Goal: Information Seeking & Learning: Learn about a topic

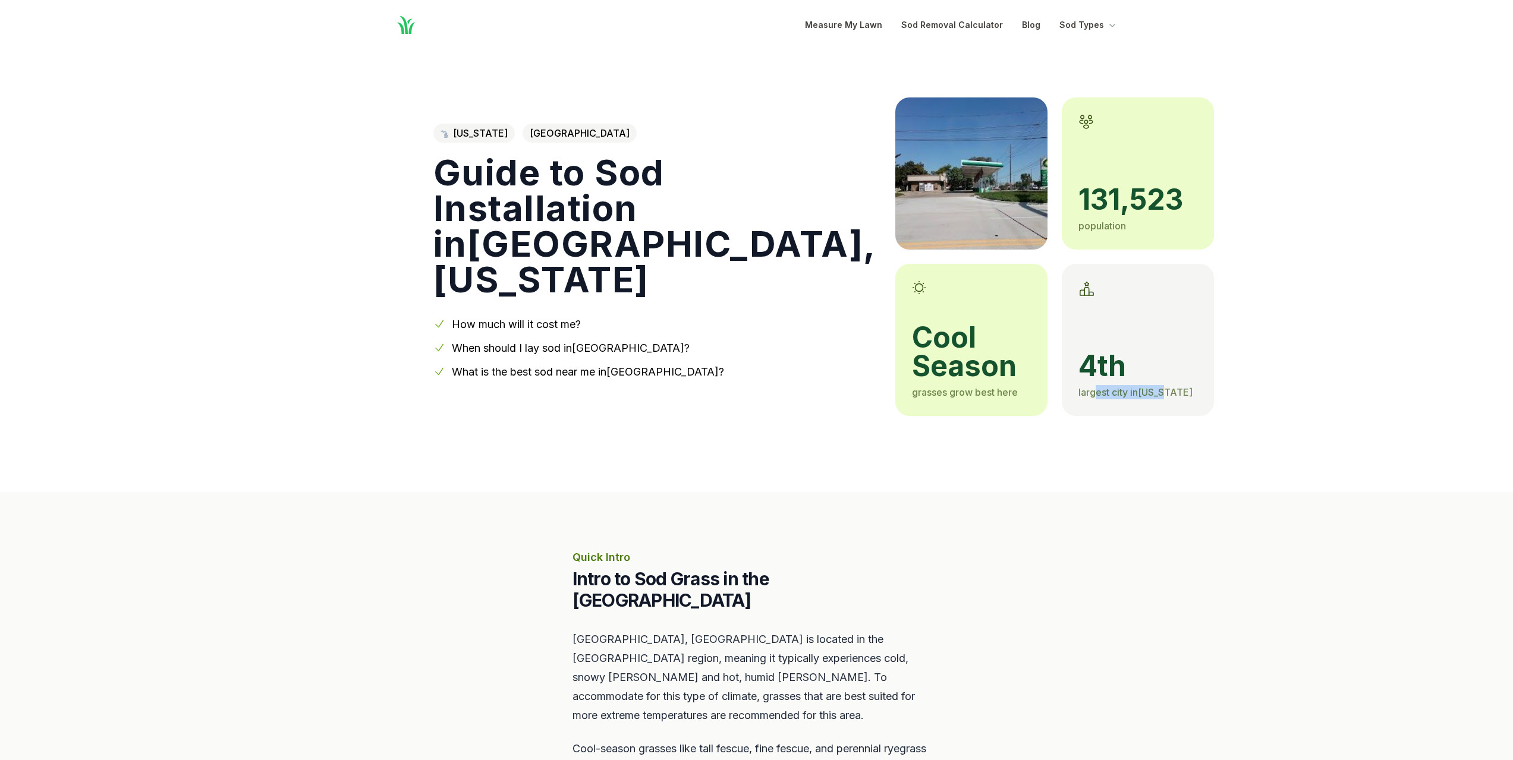
drag, startPoint x: 964, startPoint y: 395, endPoint x: 1035, endPoint y: 392, distance: 71.4
click at [1079, 392] on span "largest city in [US_STATE]" at bounding box center [1136, 392] width 114 height 12
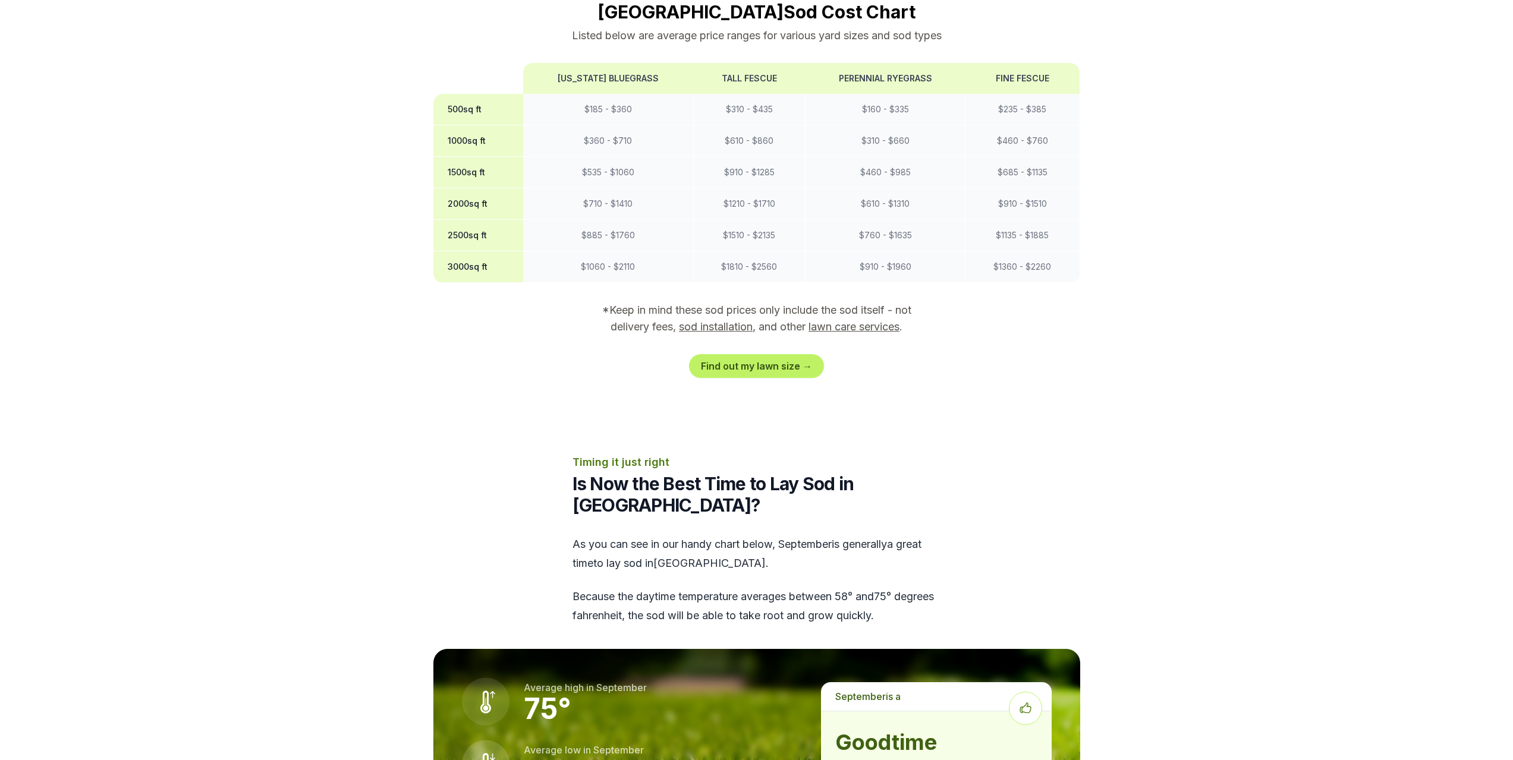
scroll to position [1110, 0]
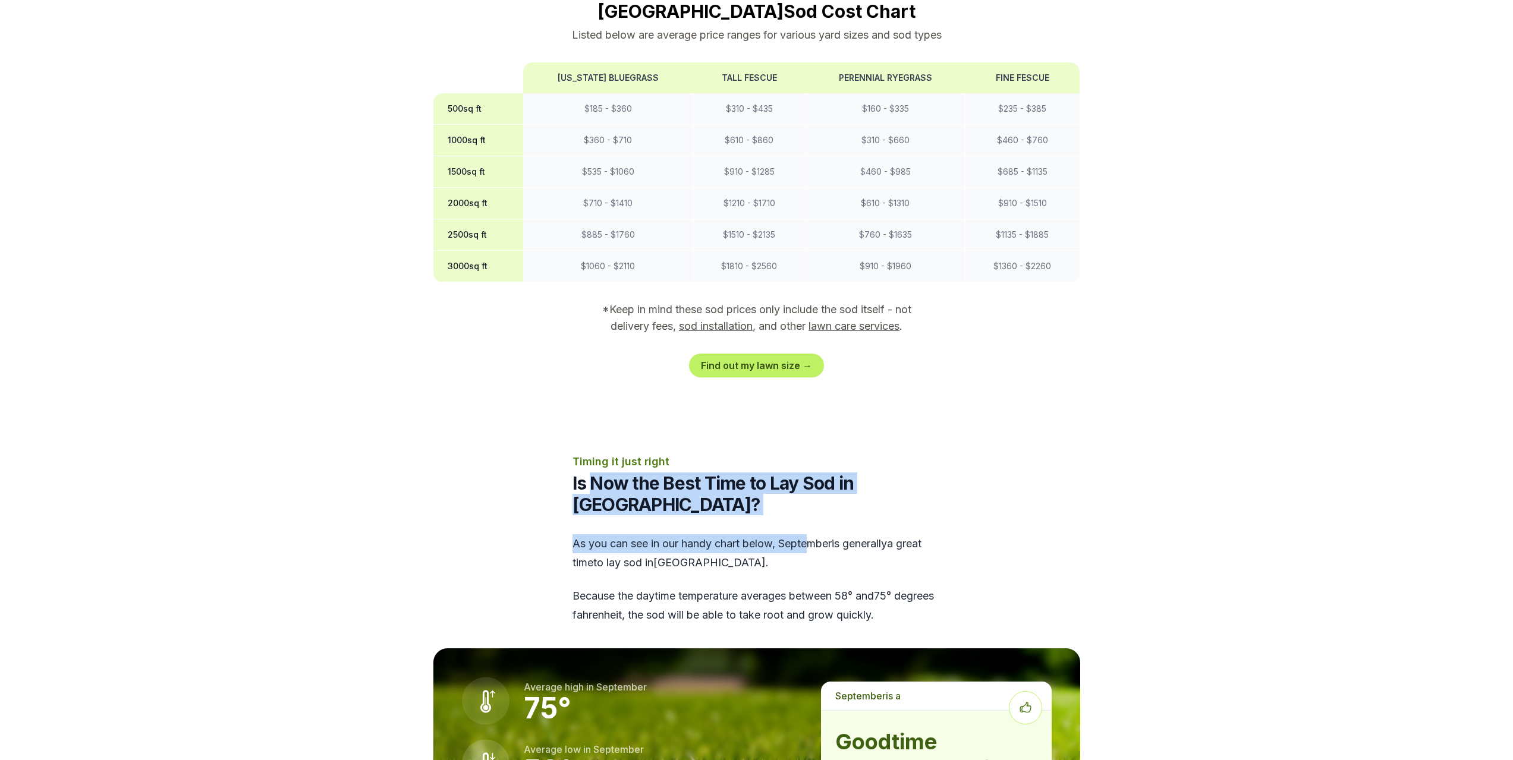
drag, startPoint x: 589, startPoint y: 463, endPoint x: 824, endPoint y: 521, distance: 241.4
click at [816, 511] on div "Timing it just right Is Now the Best Time to Lay Sod in [GEOGRAPHIC_DATA]? As y…" at bounding box center [757, 539] width 369 height 171
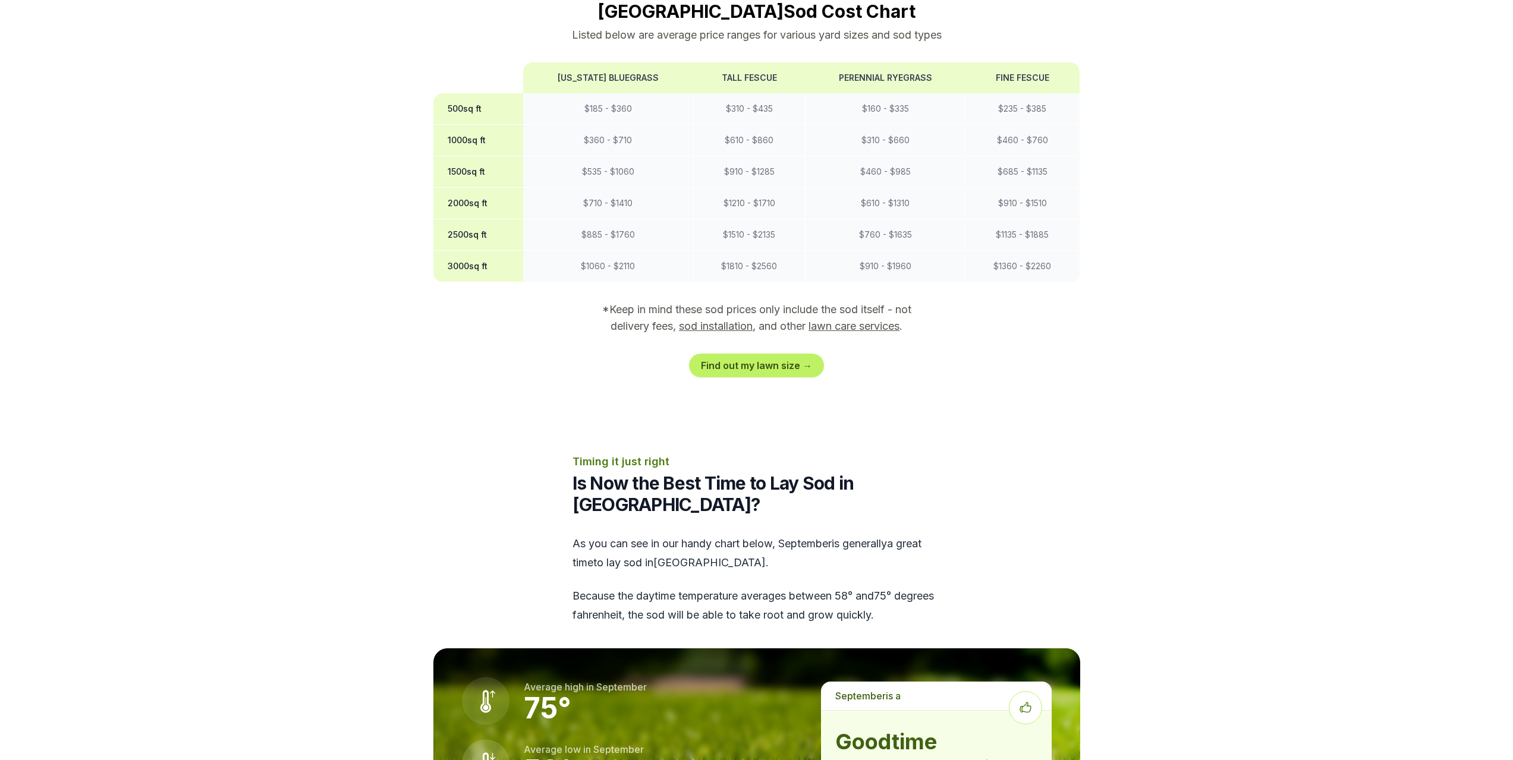
click at [826, 535] on div "As you can see in our handy chart below, september is generally a great time to…" at bounding box center [757, 580] width 369 height 90
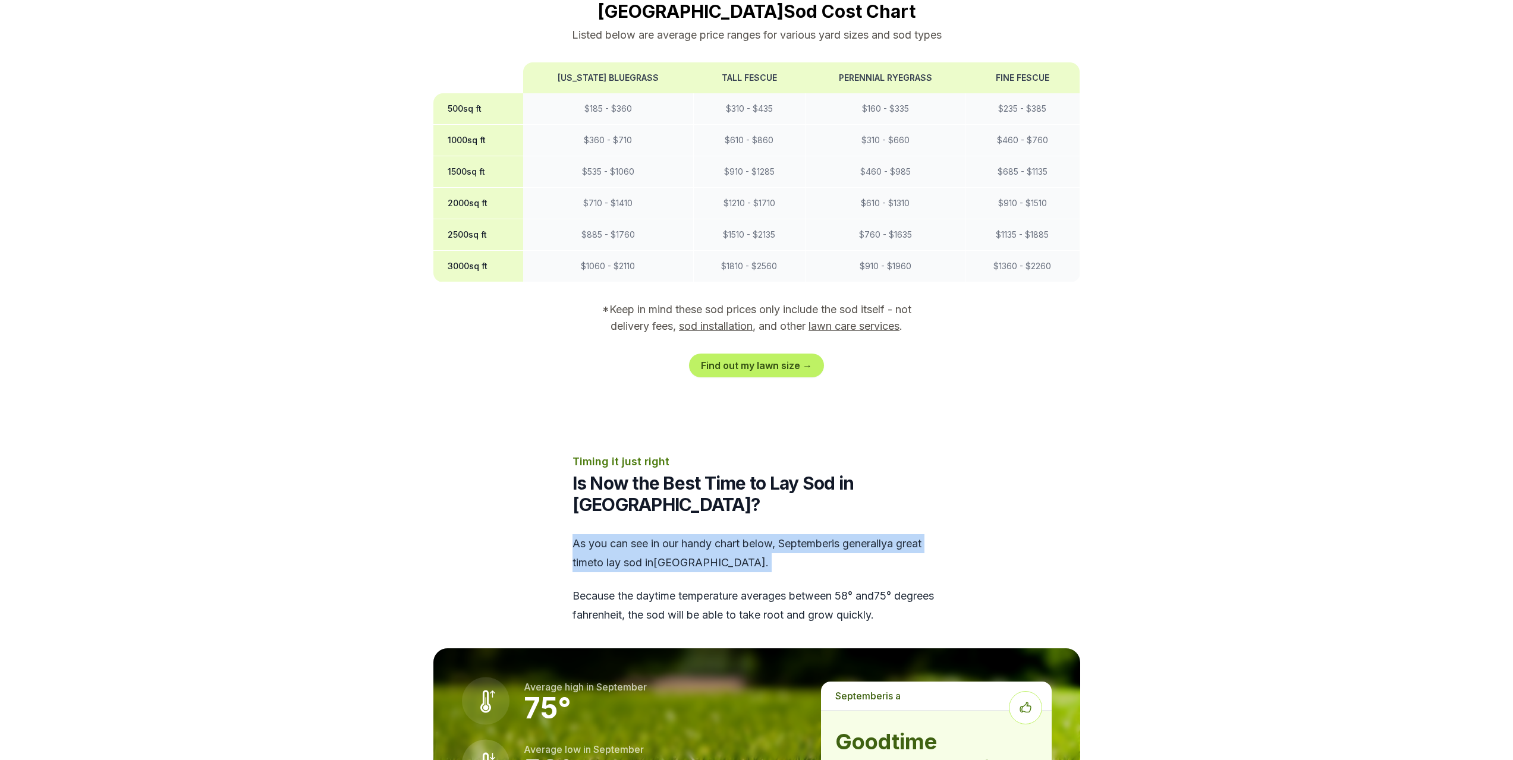
click at [826, 535] on div "As you can see in our handy chart below, september is generally a great time to…" at bounding box center [757, 580] width 369 height 90
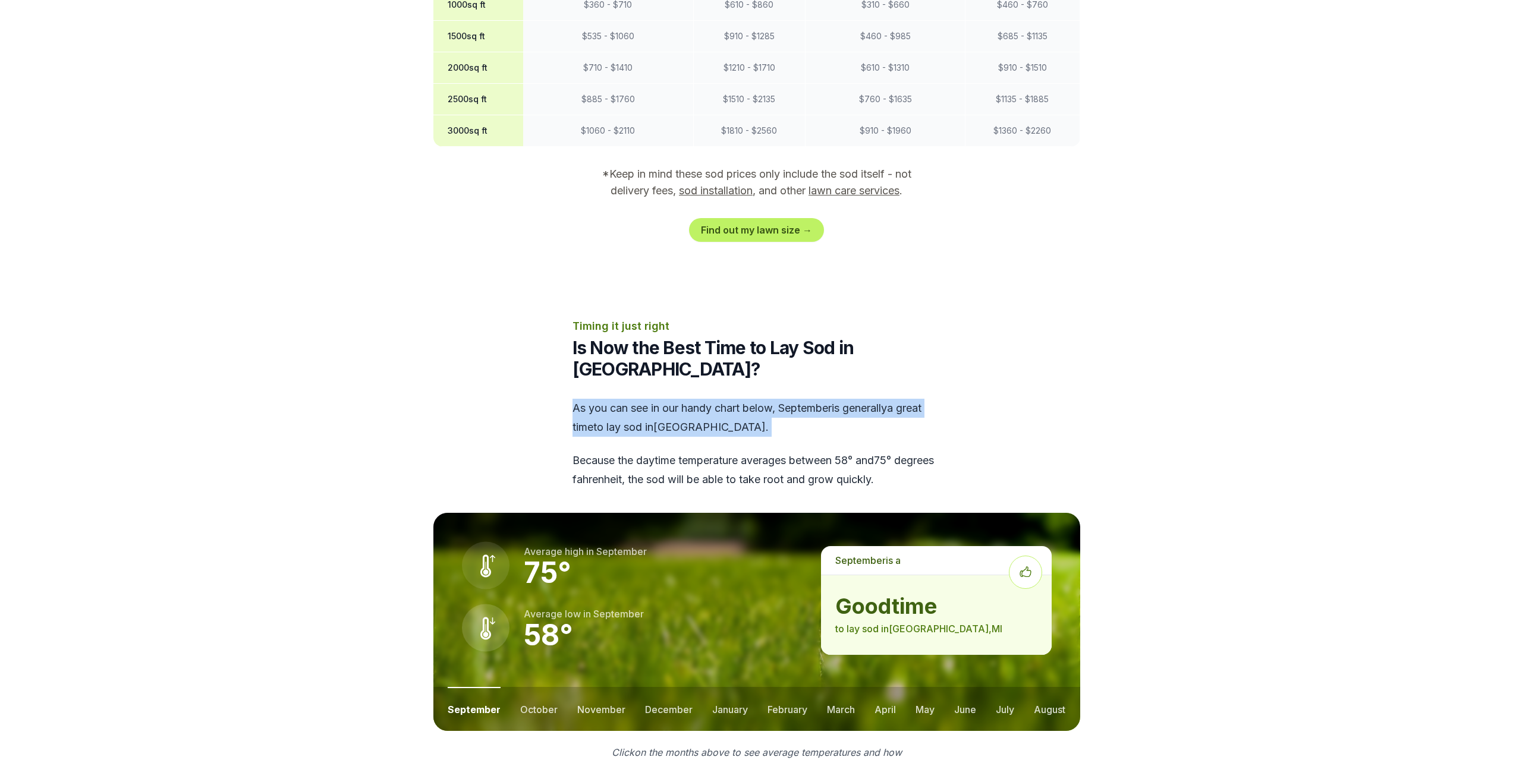
scroll to position [1427, 0]
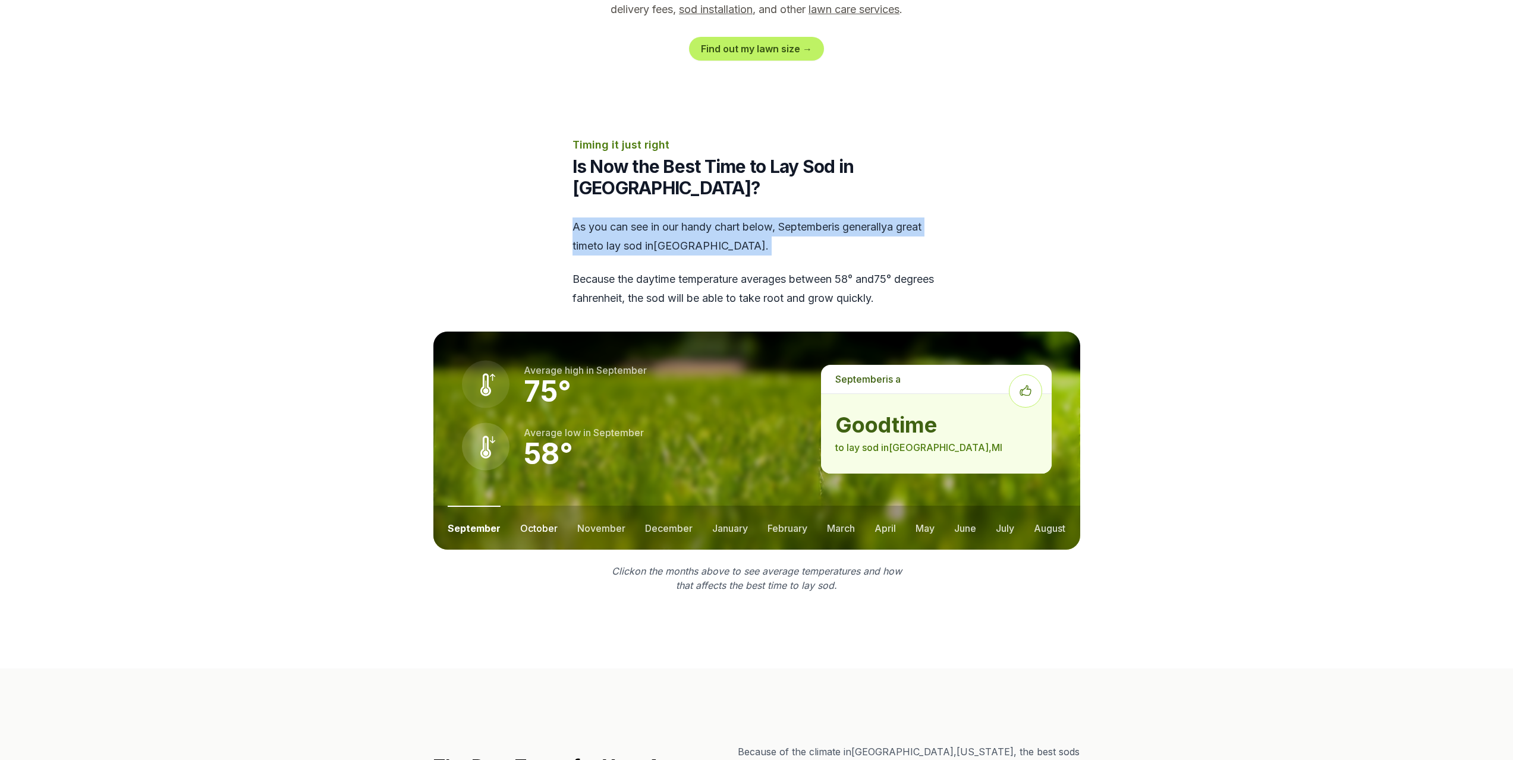
click at [524, 507] on button "october" at bounding box center [538, 528] width 37 height 44
click at [593, 513] on button "november" at bounding box center [601, 528] width 48 height 44
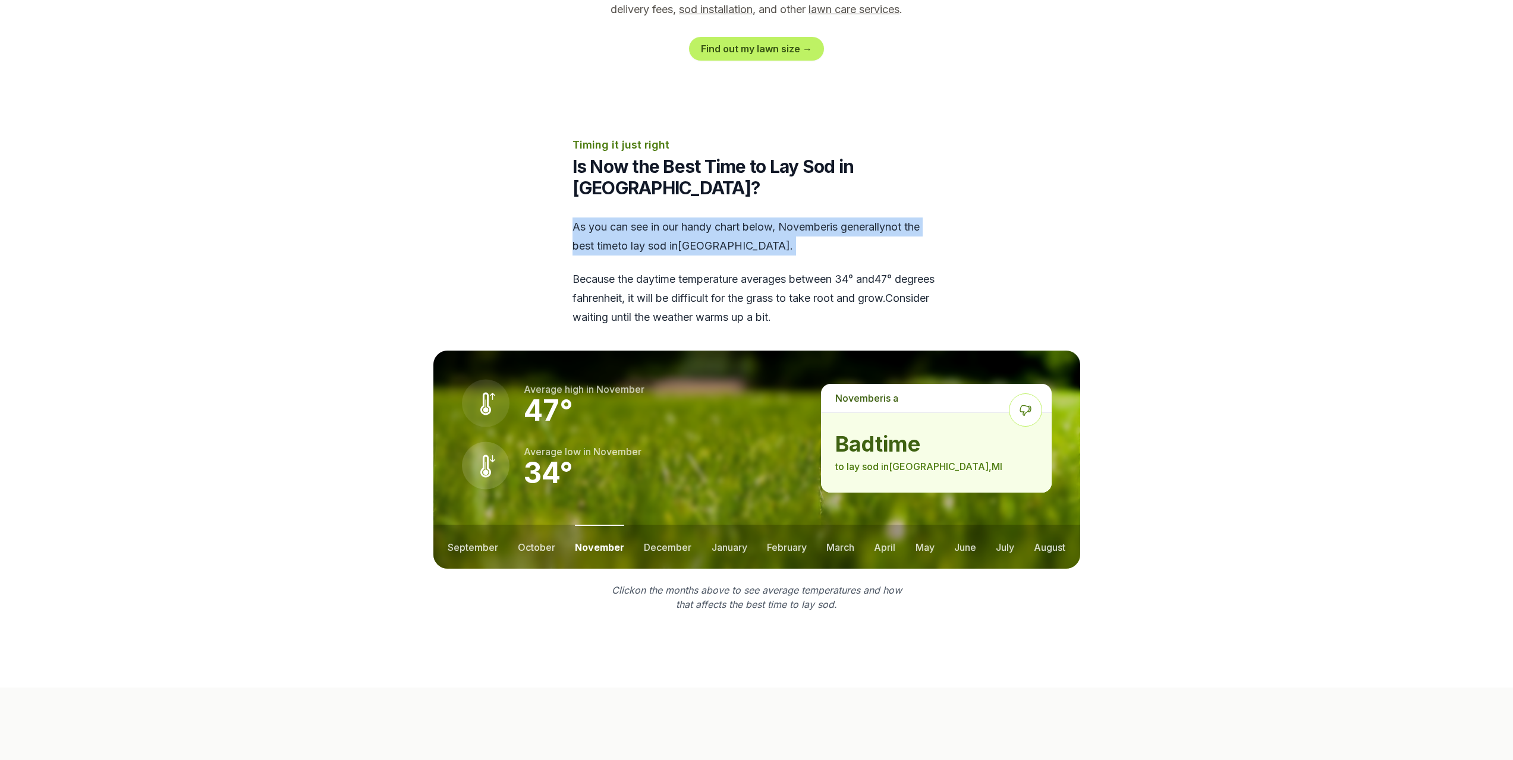
drag, startPoint x: 534, startPoint y: 529, endPoint x: 496, endPoint y: 531, distance: 38.1
click at [533, 529] on button "october" at bounding box center [536, 547] width 37 height 44
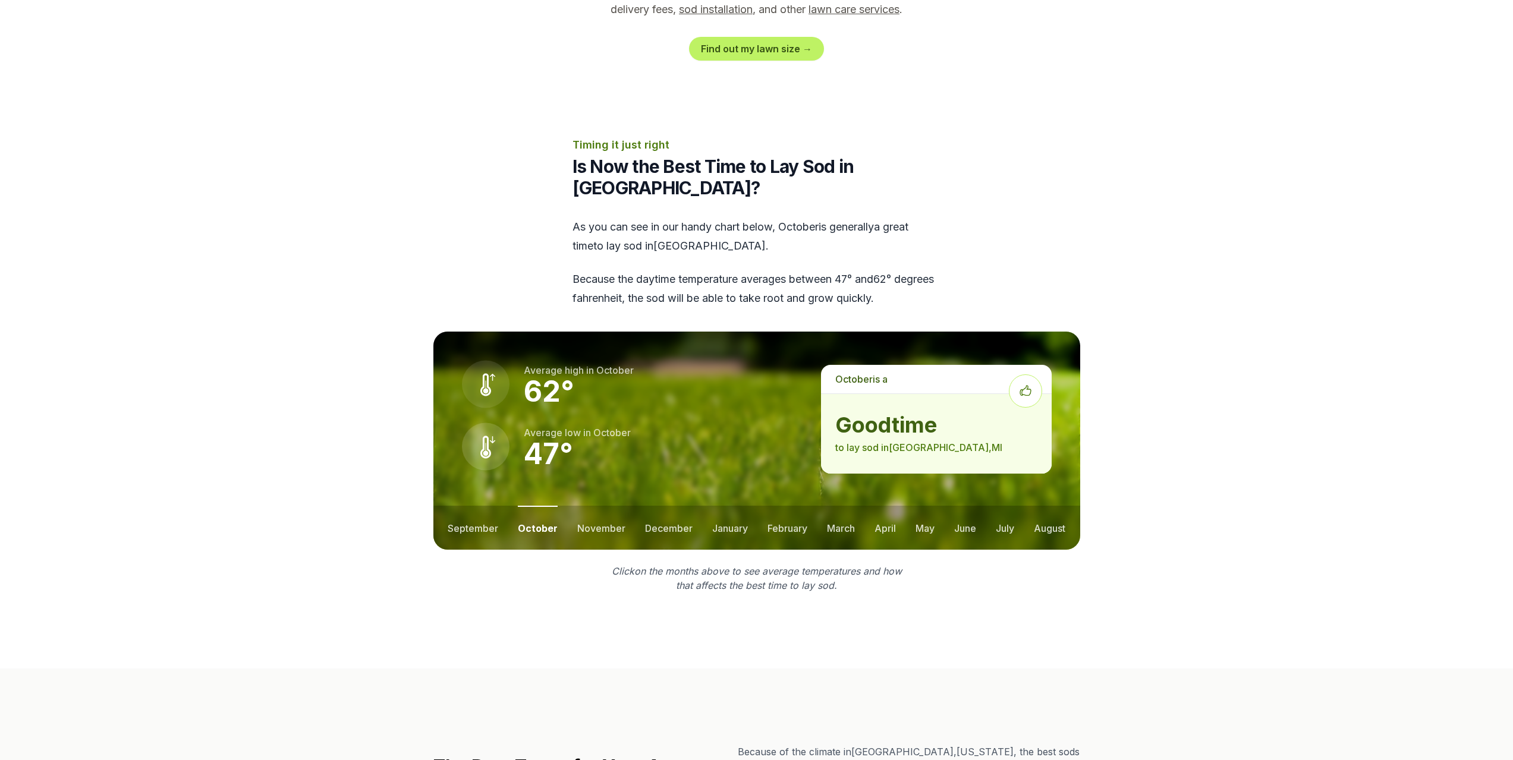
click at [474, 532] on section "Timing it just right Is Now the Best Time to Lay Sod in [GEOGRAPHIC_DATA]? As y…" at bounding box center [756, 365] width 685 height 456
click at [467, 515] on button "september" at bounding box center [473, 528] width 51 height 44
click at [542, 513] on button "october" at bounding box center [538, 528] width 37 height 44
click at [602, 509] on button "november" at bounding box center [601, 528] width 48 height 44
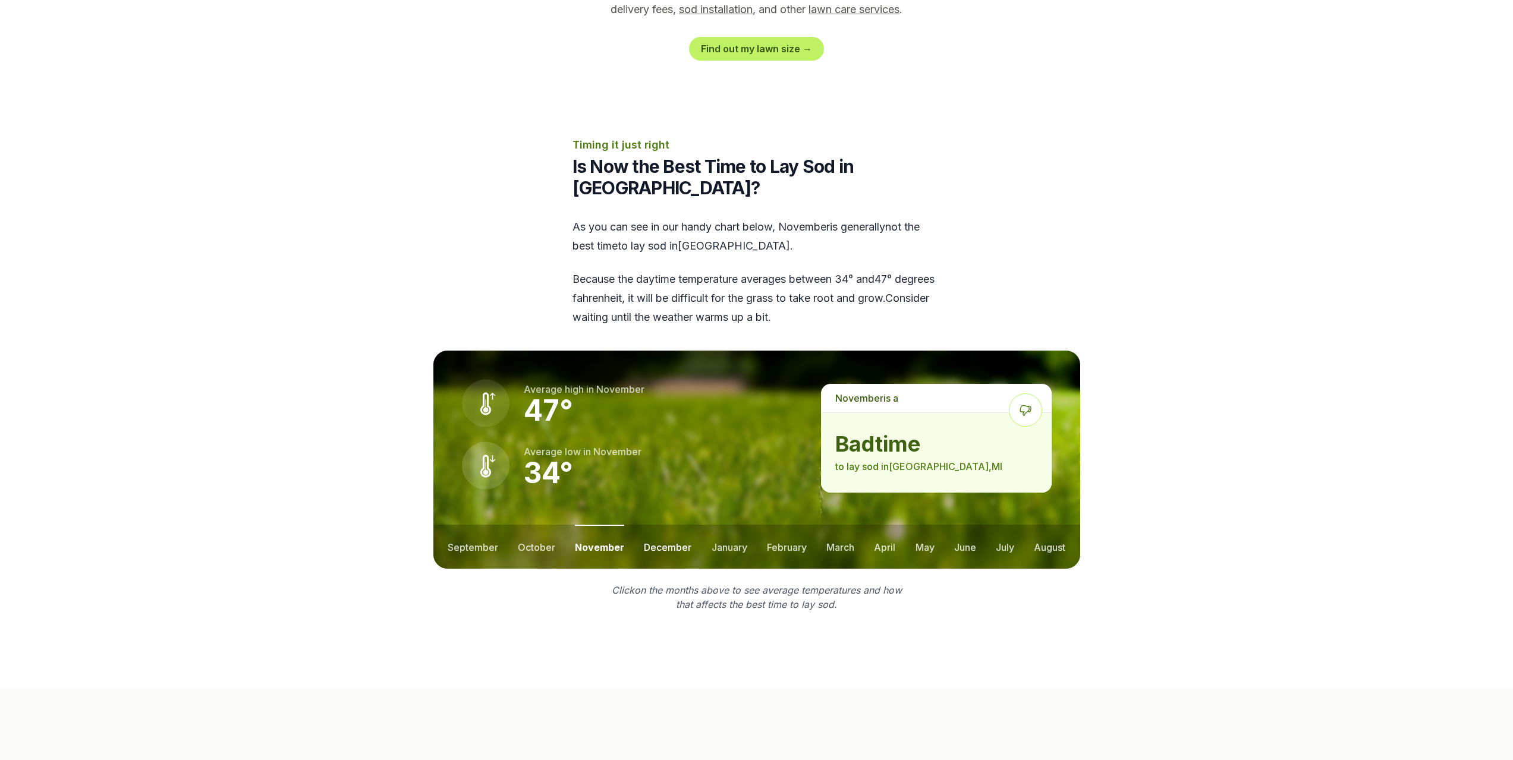
click at [663, 532] on button "december" at bounding box center [668, 547] width 48 height 44
click at [725, 532] on button "january" at bounding box center [730, 547] width 36 height 44
click at [780, 532] on button "february" at bounding box center [789, 547] width 40 height 44
click at [840, 529] on button "march" at bounding box center [842, 547] width 28 height 44
click at [876, 528] on button "april" at bounding box center [885, 547] width 21 height 44
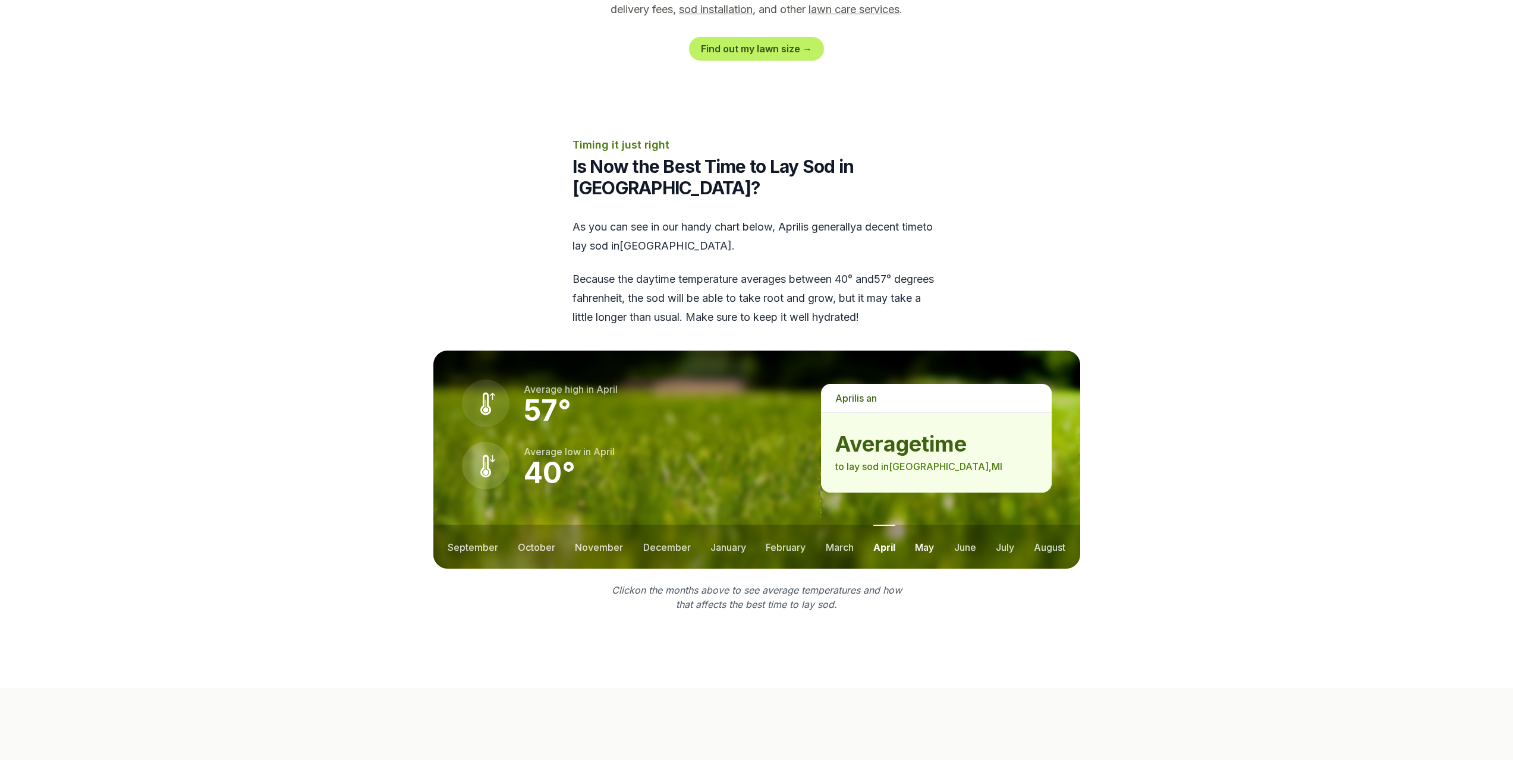
click at [928, 529] on button "may" at bounding box center [924, 547] width 19 height 44
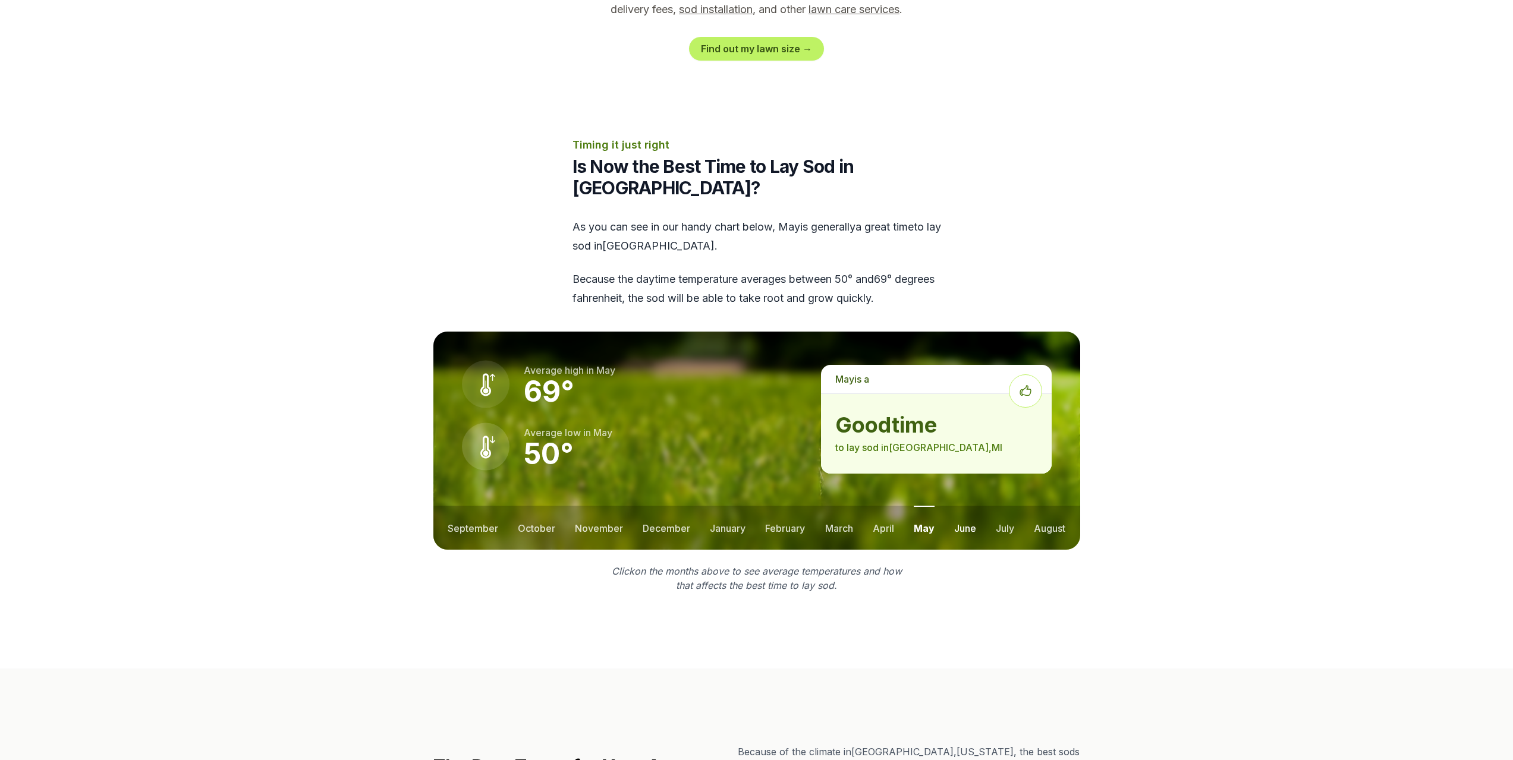
click at [969, 513] on button "june" at bounding box center [965, 528] width 22 height 44
drag, startPoint x: 1002, startPoint y: 508, endPoint x: 1012, endPoint y: 508, distance: 10.1
click at [1002, 508] on button "july" at bounding box center [1005, 528] width 18 height 44
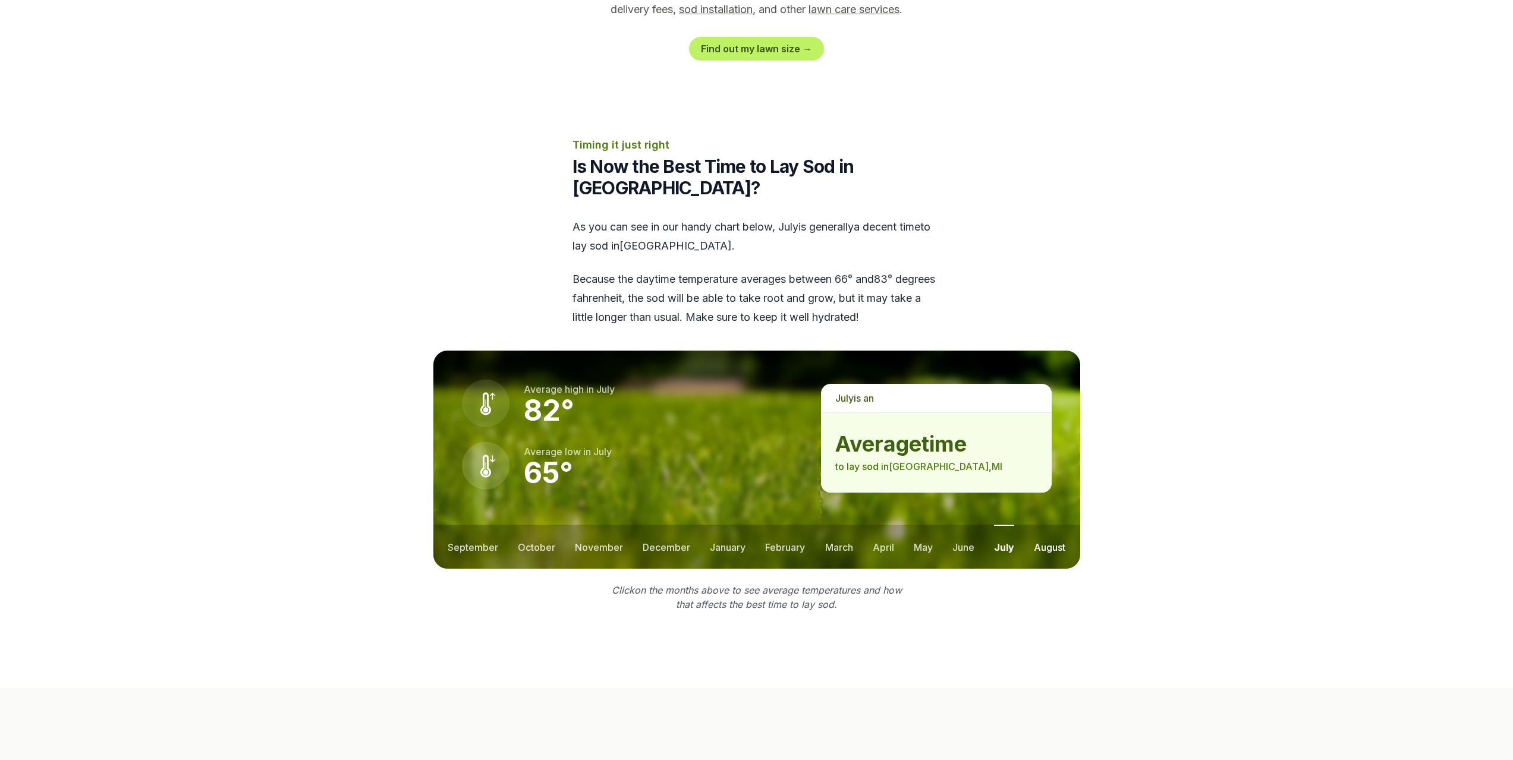
click at [1049, 525] on button "august" at bounding box center [1050, 547] width 32 height 44
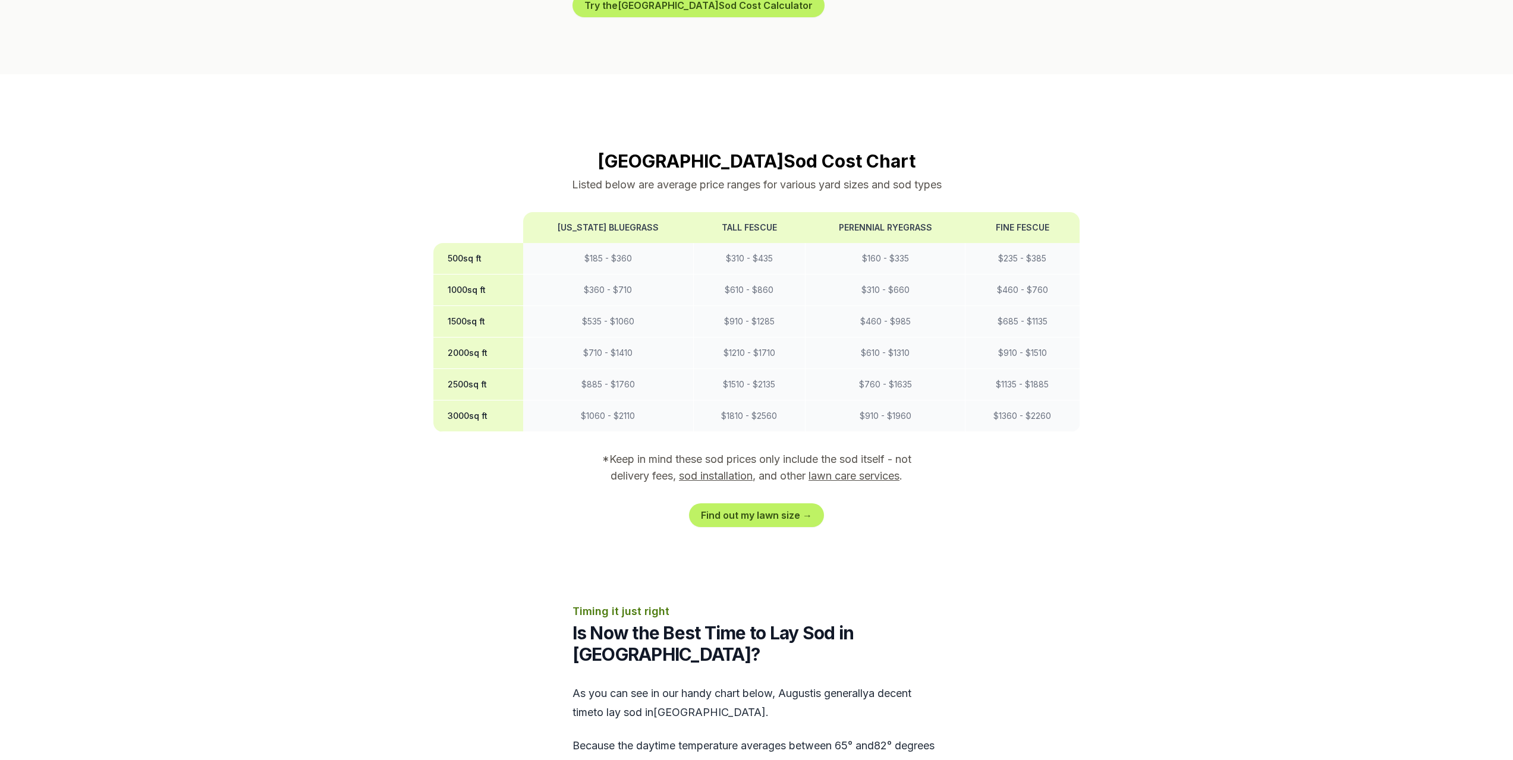
scroll to position [951, 0]
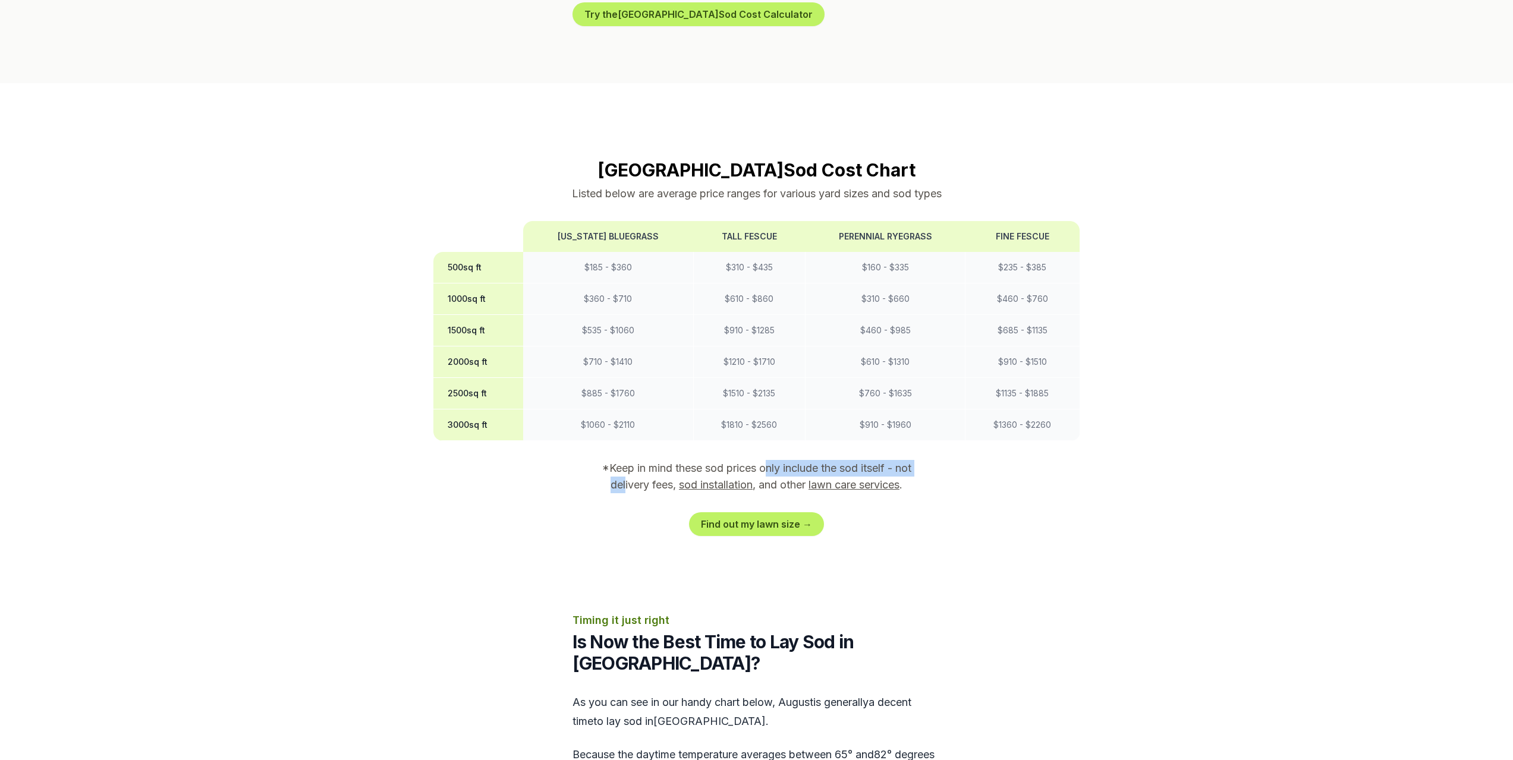
drag, startPoint x: 621, startPoint y: 458, endPoint x: 765, endPoint y: 451, distance: 144.7
click at [765, 460] on p "*Keep in mind these sod prices only include the sod itself - not delivery fees,…" at bounding box center [757, 476] width 342 height 33
click at [580, 455] on section "[GEOGRAPHIC_DATA] Sod Cost Chart Listed below are average price ranges for vari…" at bounding box center [756, 347] width 647 height 377
drag, startPoint x: 580, startPoint y: 455, endPoint x: 560, endPoint y: 490, distance: 40.5
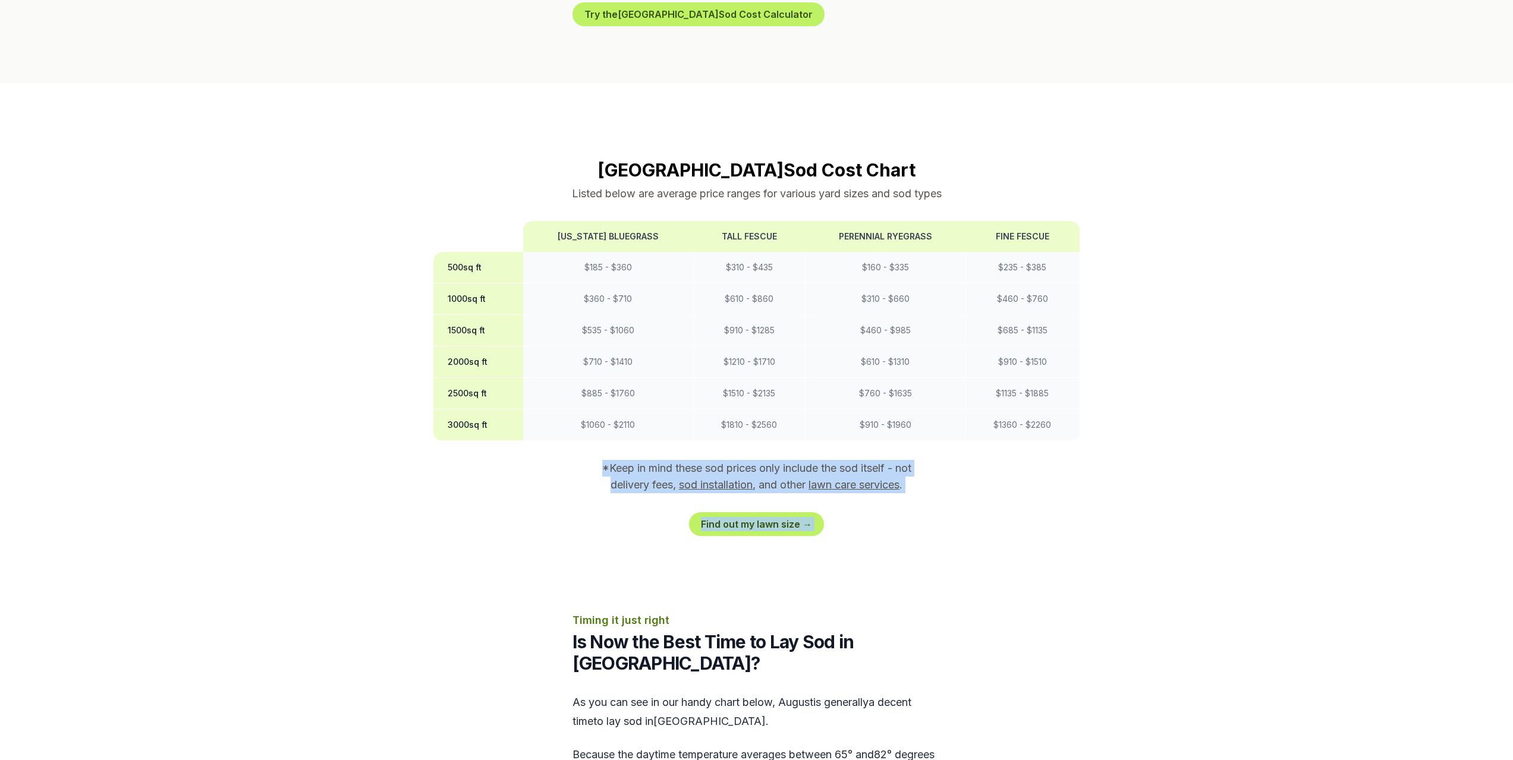
click at [560, 489] on section "[GEOGRAPHIC_DATA] Sod Cost Chart Listed below are average price ranges for vari…" at bounding box center [756, 347] width 647 height 377
drag, startPoint x: 543, startPoint y: 504, endPoint x: 520, endPoint y: 515, distance: 25.5
click at [542, 513] on div "Find out my lawn size →" at bounding box center [756, 525] width 647 height 24
click at [520, 515] on div "Find out my lawn size →" at bounding box center [756, 525] width 647 height 24
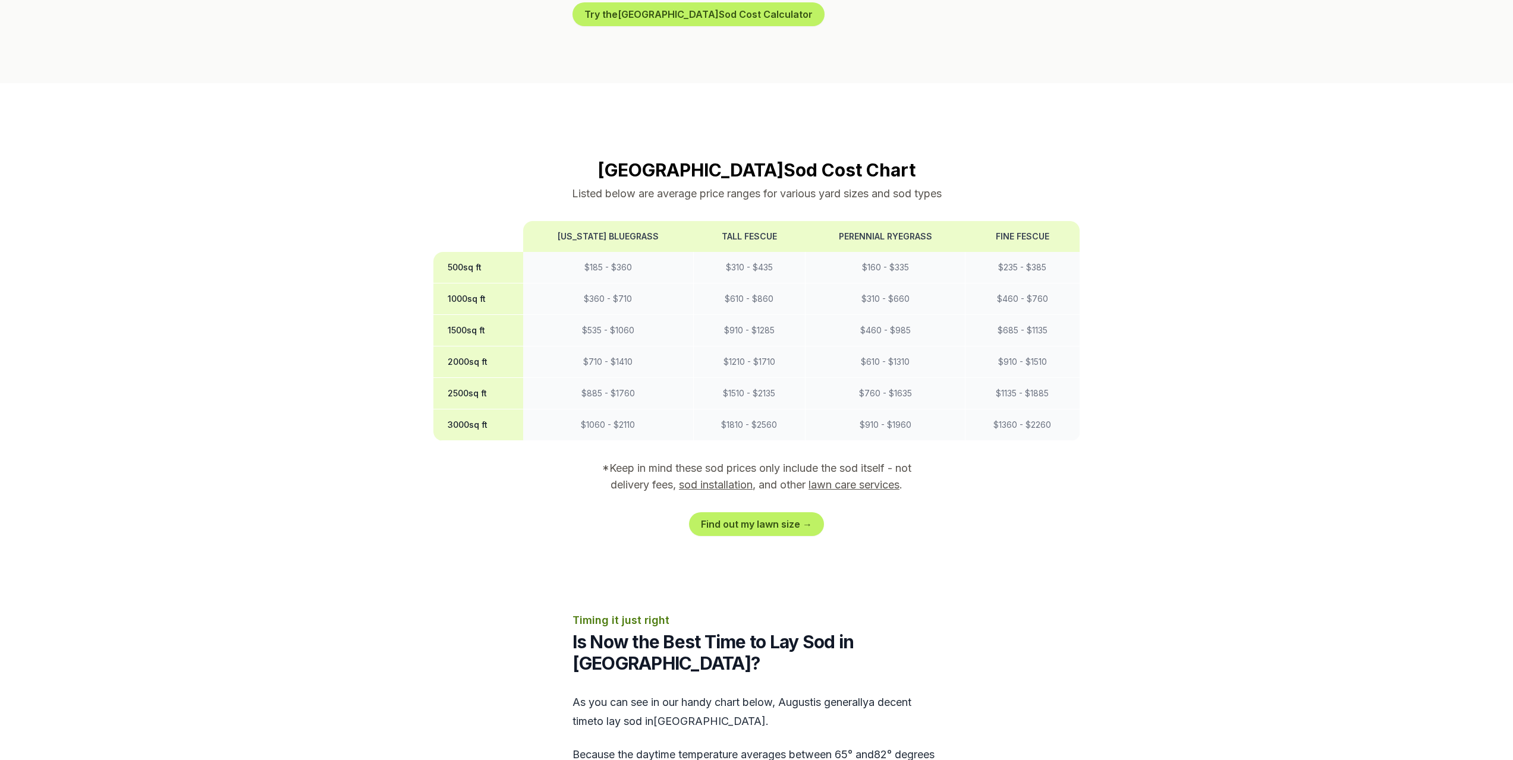
drag, startPoint x: 479, startPoint y: 524, endPoint x: 381, endPoint y: 553, distance: 102.2
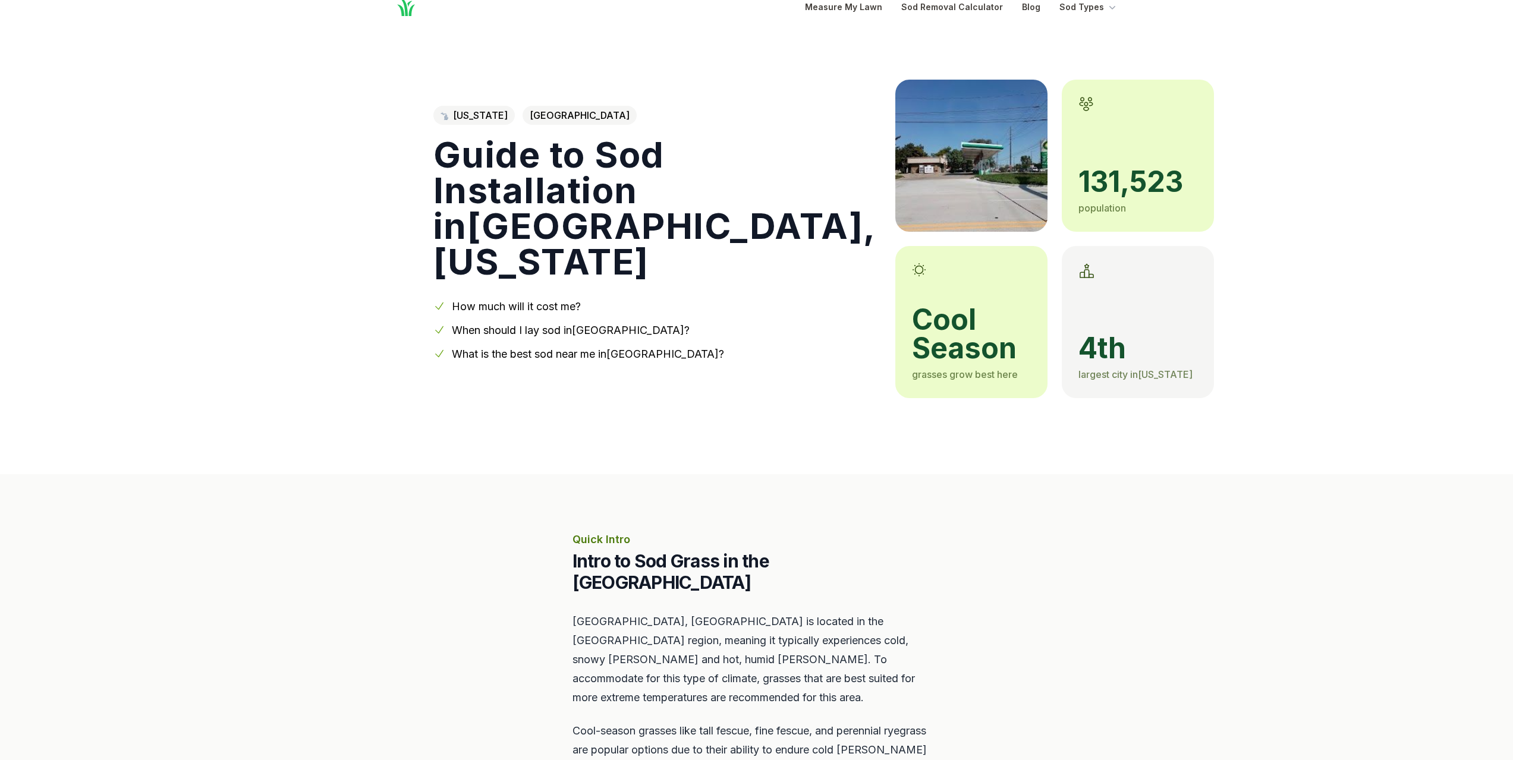
scroll to position [0, 0]
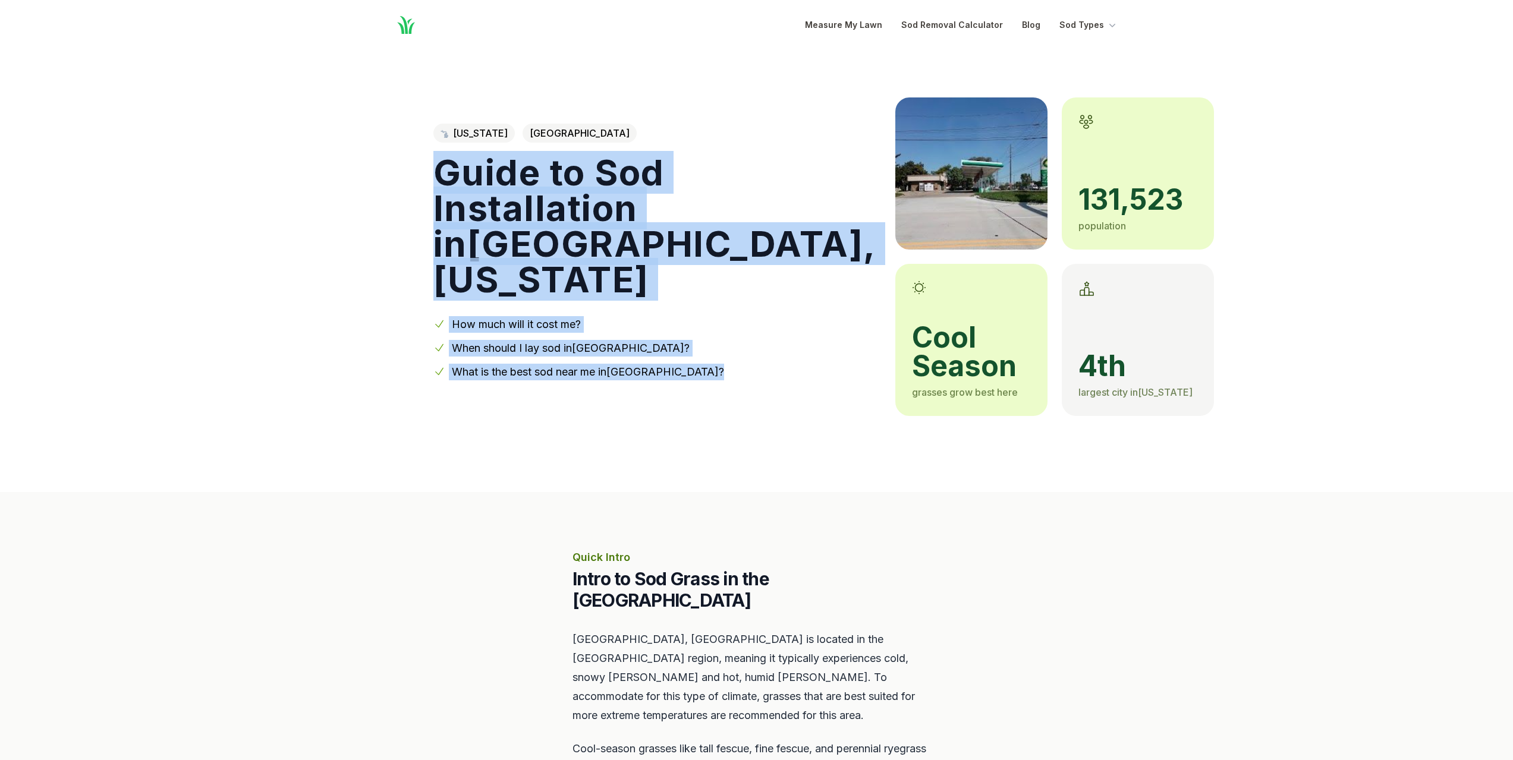
drag, startPoint x: 436, startPoint y: 169, endPoint x: 699, endPoint y: 379, distance: 336.2
click at [699, 379] on div "[US_STATE] Macomb County Guide to Sod Installation in [GEOGRAPHIC_DATA] , [US_S…" at bounding box center [654, 257] width 443 height 262
click at [694, 376] on link "What is the best sod near me in [GEOGRAPHIC_DATA] ?" at bounding box center [588, 372] width 272 height 12
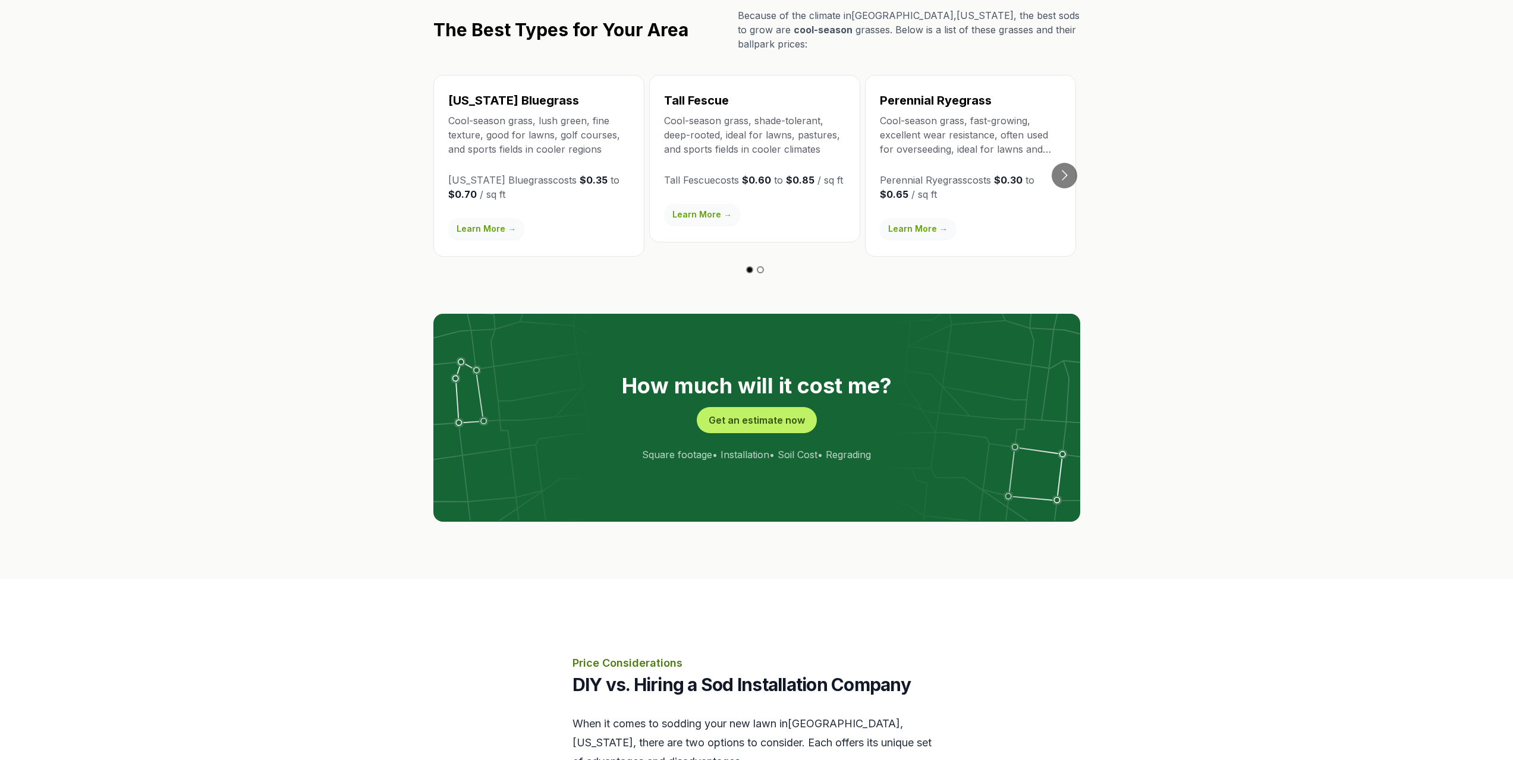
drag, startPoint x: 694, startPoint y: 376, endPoint x: 472, endPoint y: 335, distance: 226.1
click at [494, 338] on img at bounding box center [756, 417] width 647 height 207
click at [465, 334] on img at bounding box center [756, 417] width 647 height 207
click at [381, 315] on section "The Best Types for Your Area Because of the climate in [GEOGRAPHIC_DATA] , [US_…" at bounding box center [756, 255] width 1513 height 647
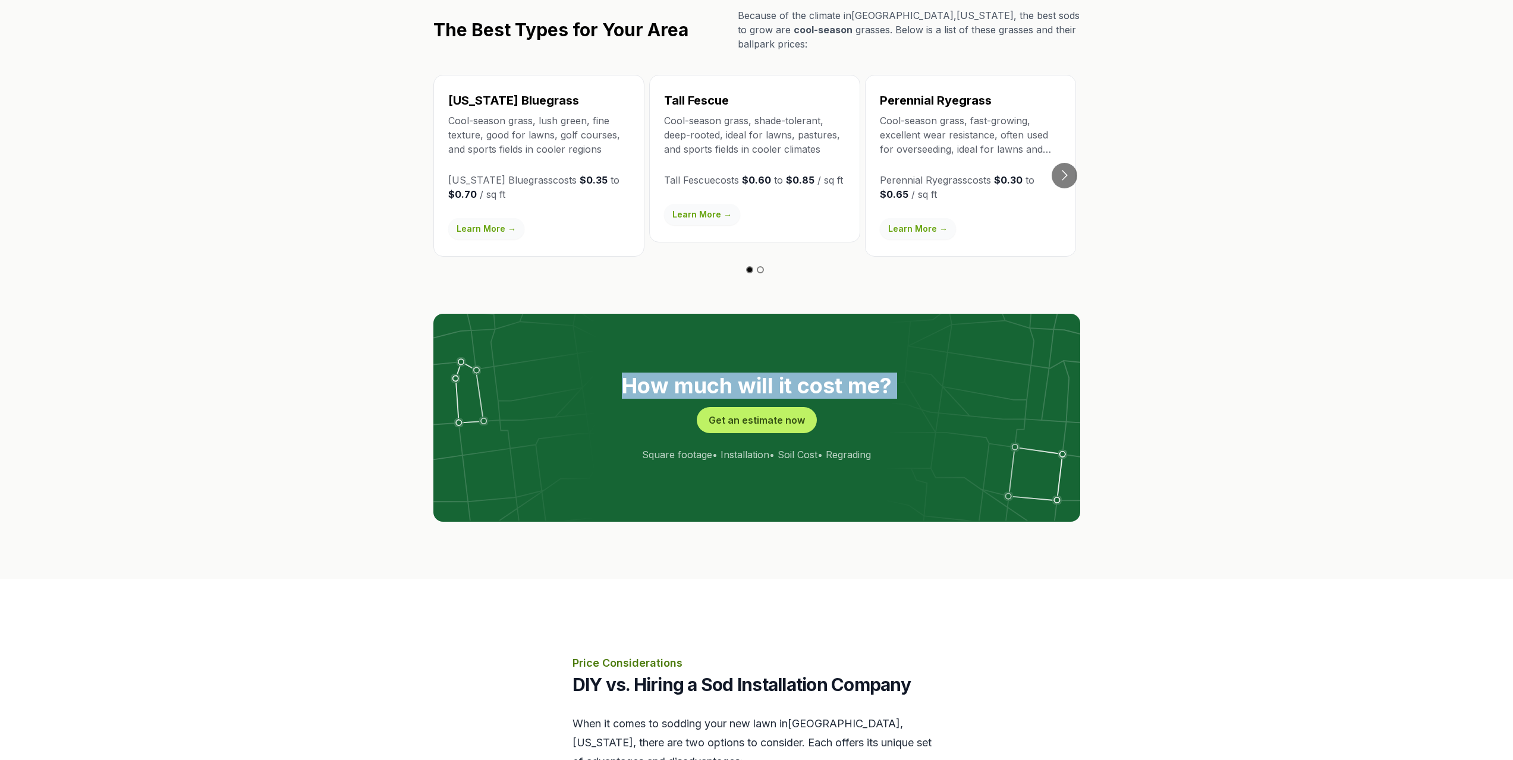
click at [381, 315] on section "The Best Types for Your Area Because of the climate in [GEOGRAPHIC_DATA] , [US_…" at bounding box center [756, 255] width 1513 height 647
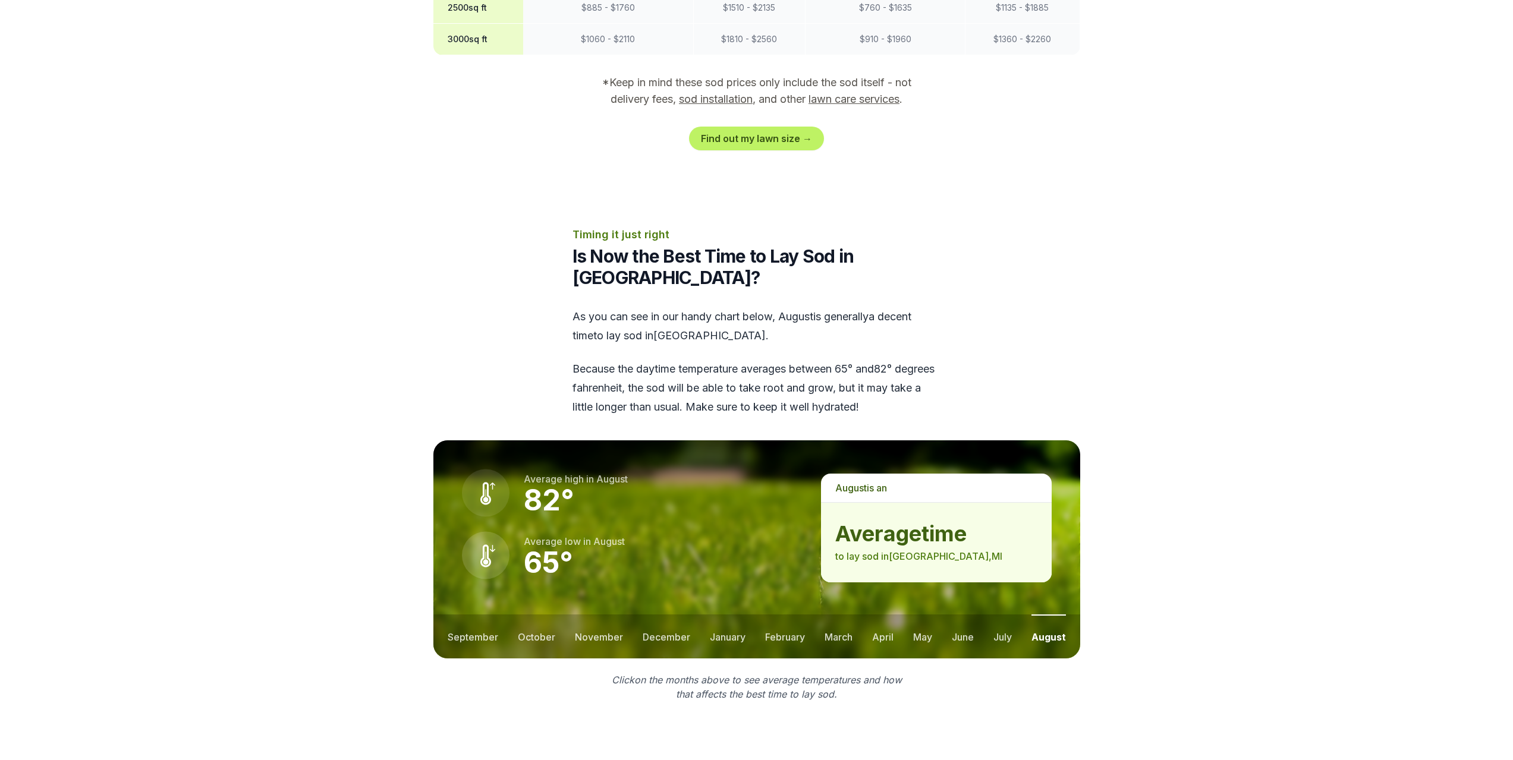
scroll to position [994, 0]
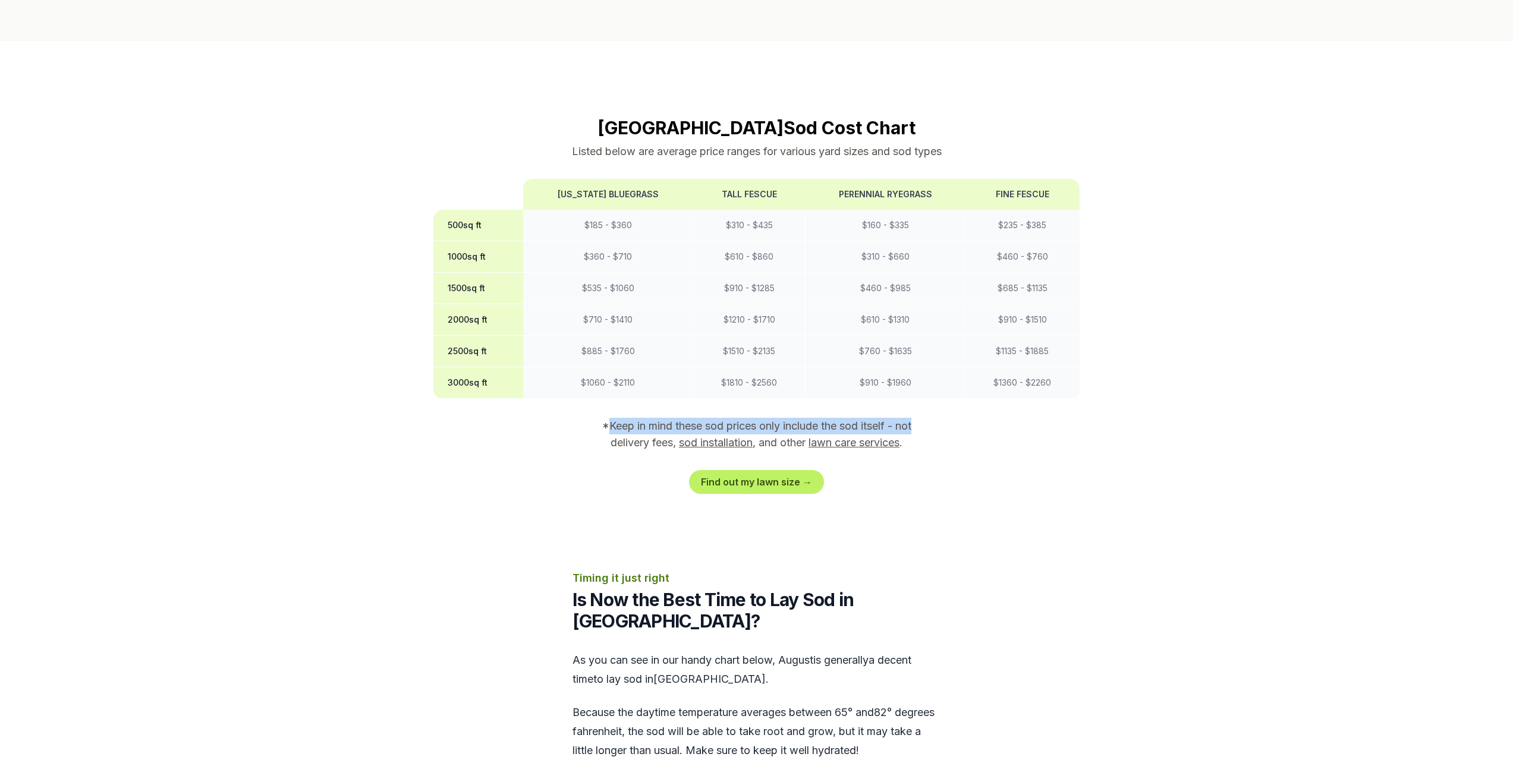
drag, startPoint x: 606, startPoint y: 405, endPoint x: 976, endPoint y: 410, distance: 370.5
click at [974, 410] on section "[GEOGRAPHIC_DATA] Sod Cost Chart Listed below are average price ranges for vari…" at bounding box center [756, 305] width 647 height 377
click at [978, 410] on section "[GEOGRAPHIC_DATA] Sod Cost Chart Listed below are average price ranges for vari…" at bounding box center [756, 305] width 647 height 377
drag, startPoint x: 976, startPoint y: 410, endPoint x: 677, endPoint y: 400, distance: 299.2
click at [706, 401] on section "[GEOGRAPHIC_DATA] Sod Cost Chart Listed below are average price ranges for vari…" at bounding box center [756, 305] width 647 height 377
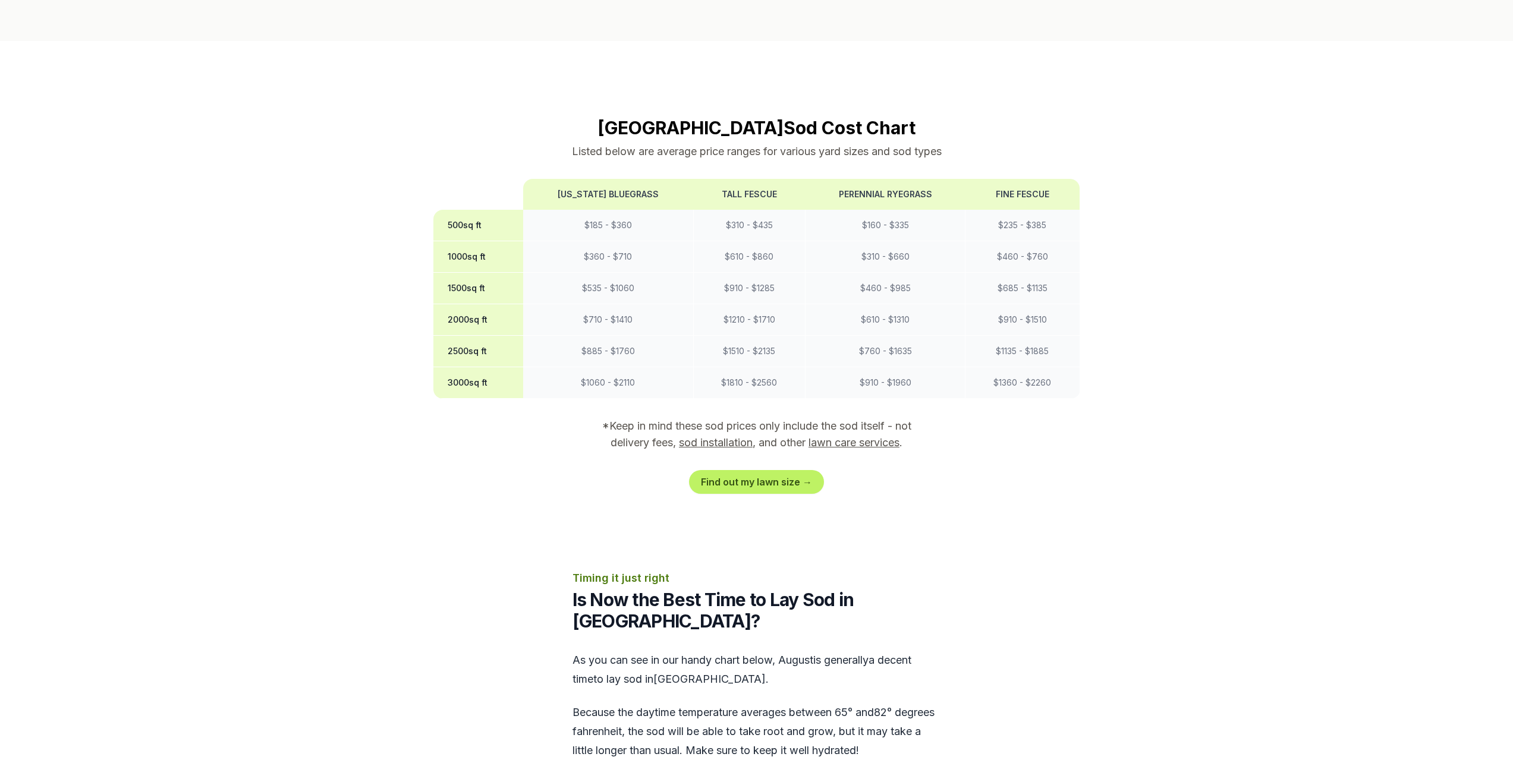
click at [670, 418] on p "*Keep in mind these sod prices only include the sod itself - not delivery fees,…" at bounding box center [757, 434] width 342 height 33
click at [643, 418] on p "*Keep in mind these sod prices only include the sod itself - not delivery fees,…" at bounding box center [757, 434] width 342 height 33
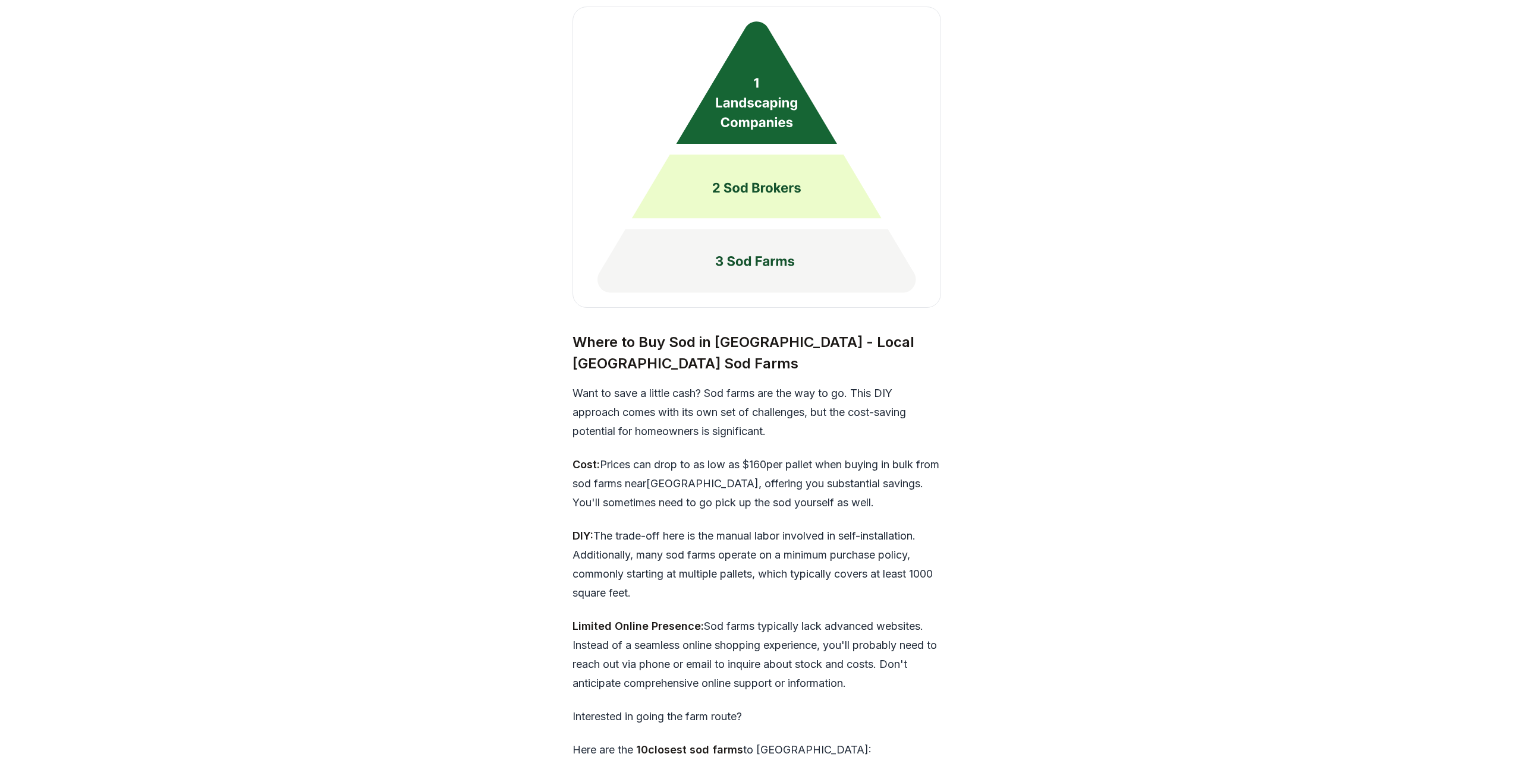
scroll to position [3217, 0]
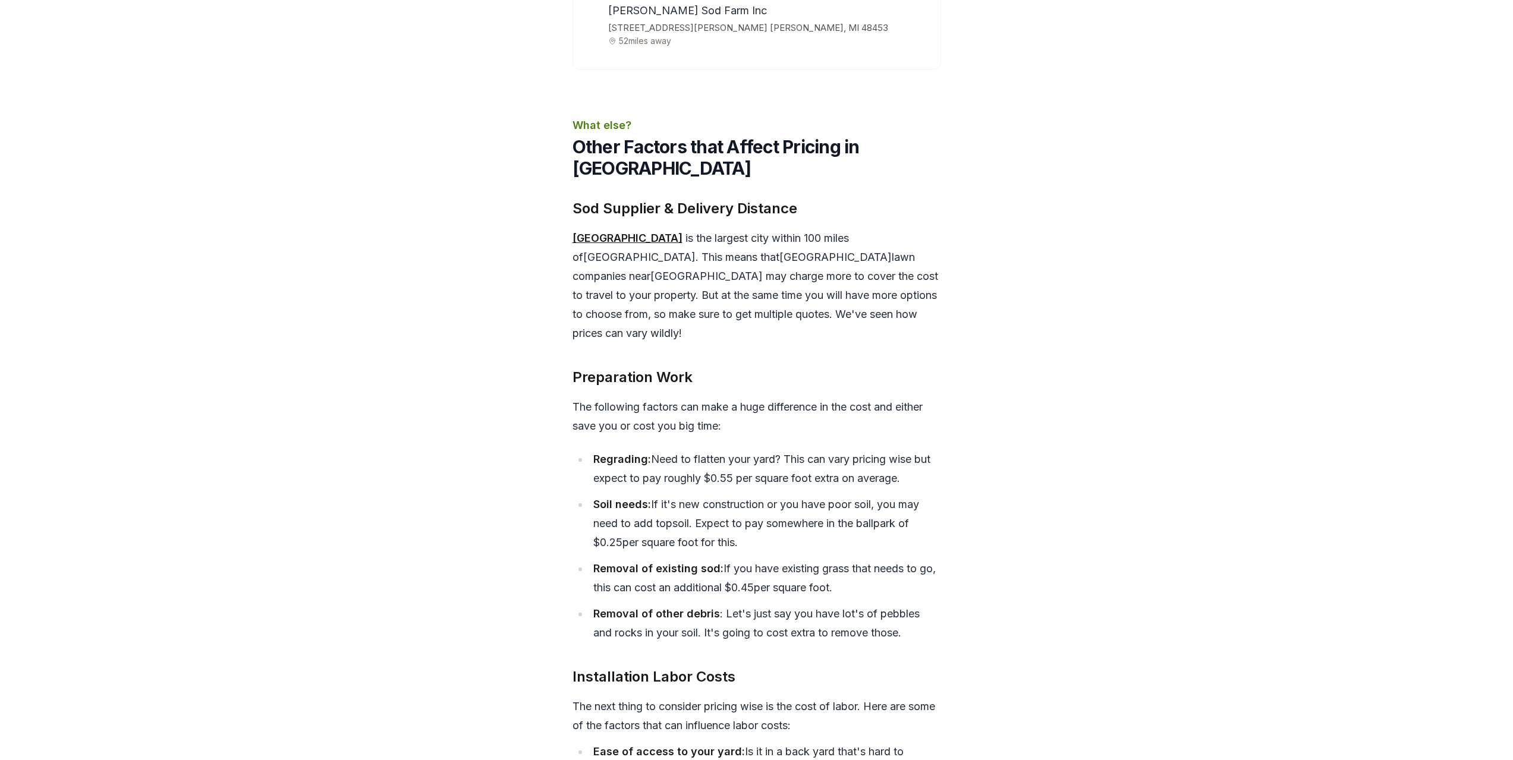
drag, startPoint x: 342, startPoint y: 517, endPoint x: 357, endPoint y: 539, distance: 26.2
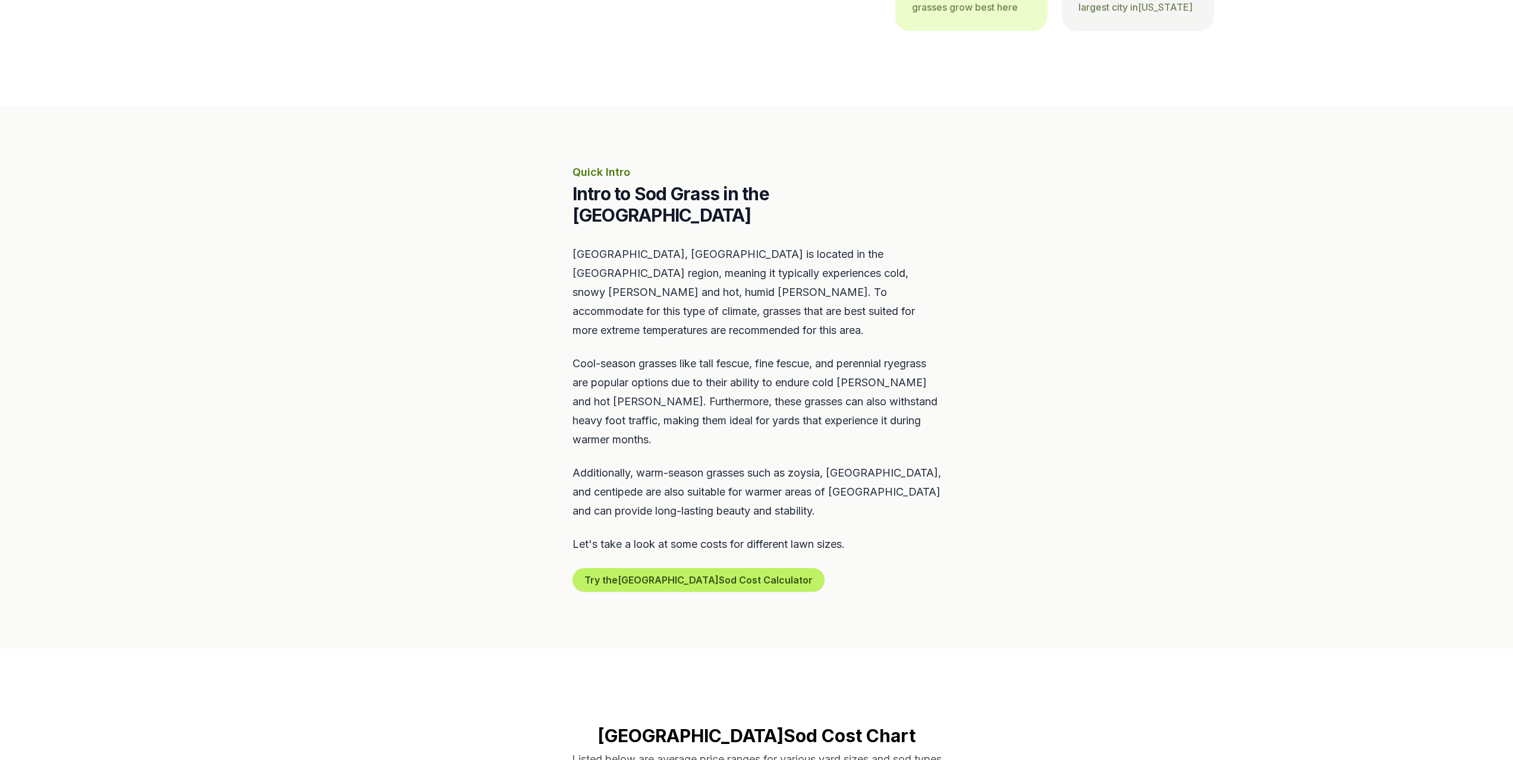
scroll to position [0, 0]
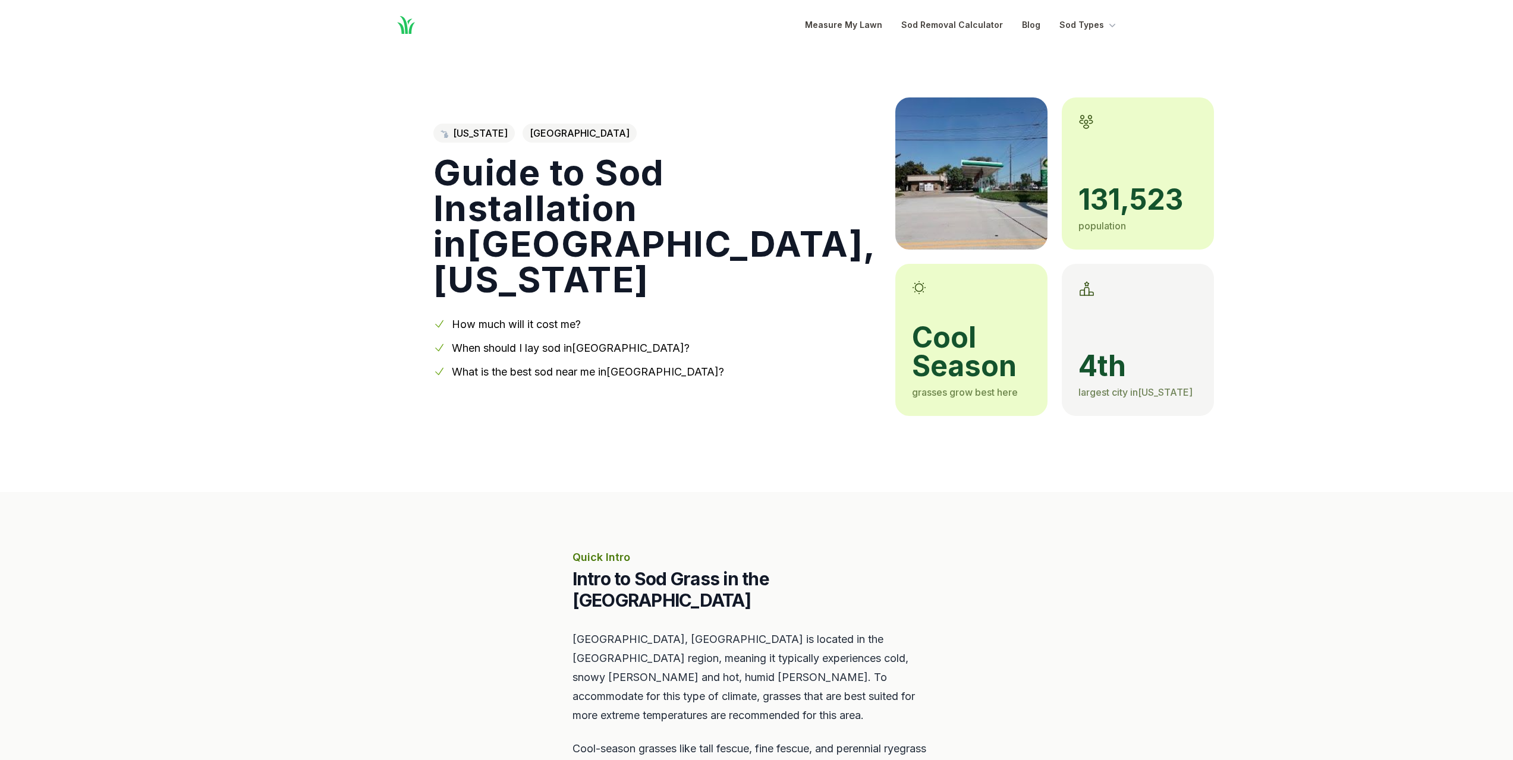
drag, startPoint x: 357, startPoint y: 540, endPoint x: 382, endPoint y: 352, distance: 189.6
click at [454, 166] on h1 "Guide to Sod Installation in [GEOGRAPHIC_DATA] , [US_STATE]" at bounding box center [654, 226] width 443 height 143
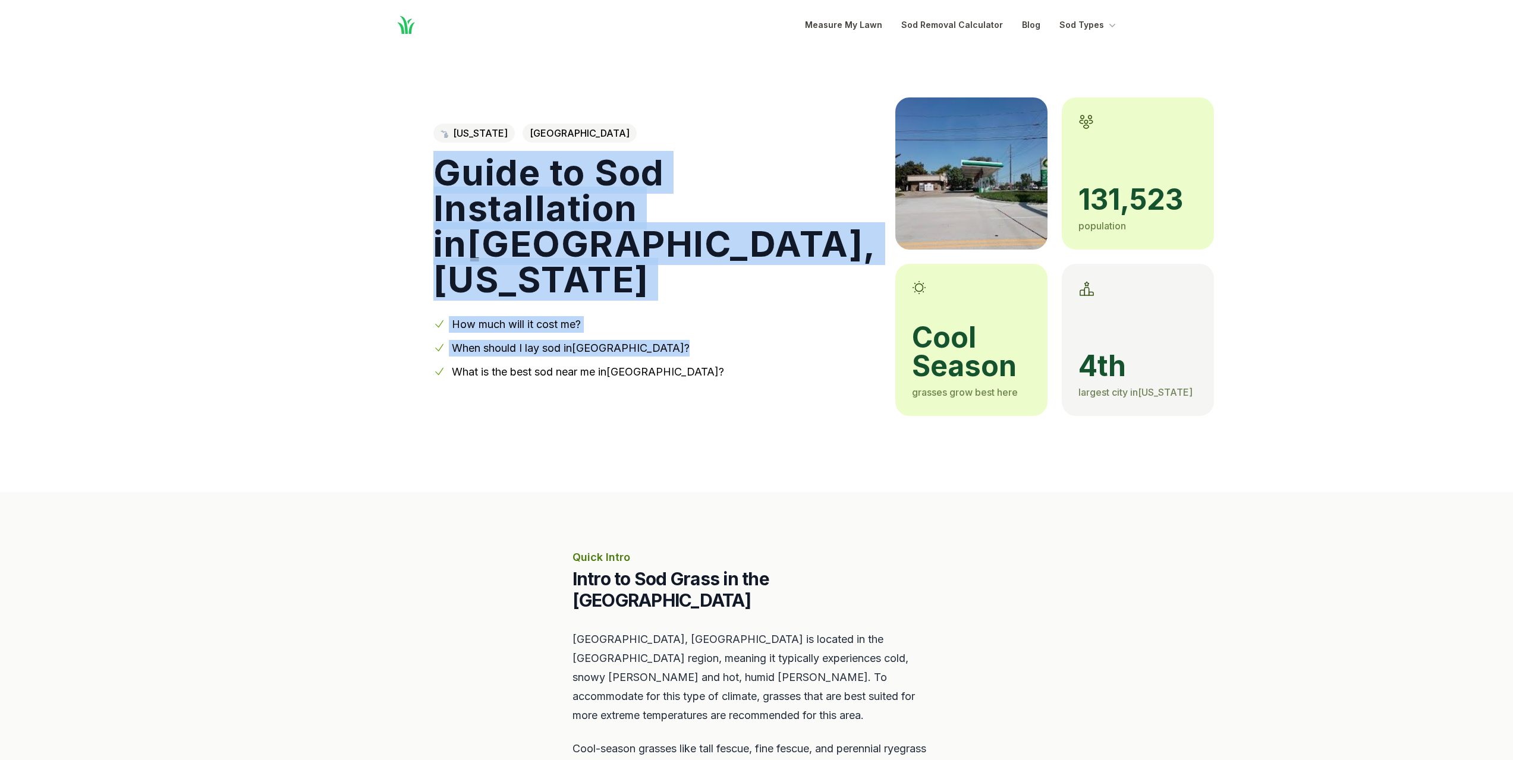
drag, startPoint x: 454, startPoint y: 166, endPoint x: 659, endPoint y: 351, distance: 276.2
click at [658, 350] on div "[US_STATE] Macomb County Guide to Sod Installation in [GEOGRAPHIC_DATA] , [US_S…" at bounding box center [654, 257] width 443 height 262
click at [682, 369] on link "What is the best sod near me in [GEOGRAPHIC_DATA] ?" at bounding box center [588, 372] width 272 height 12
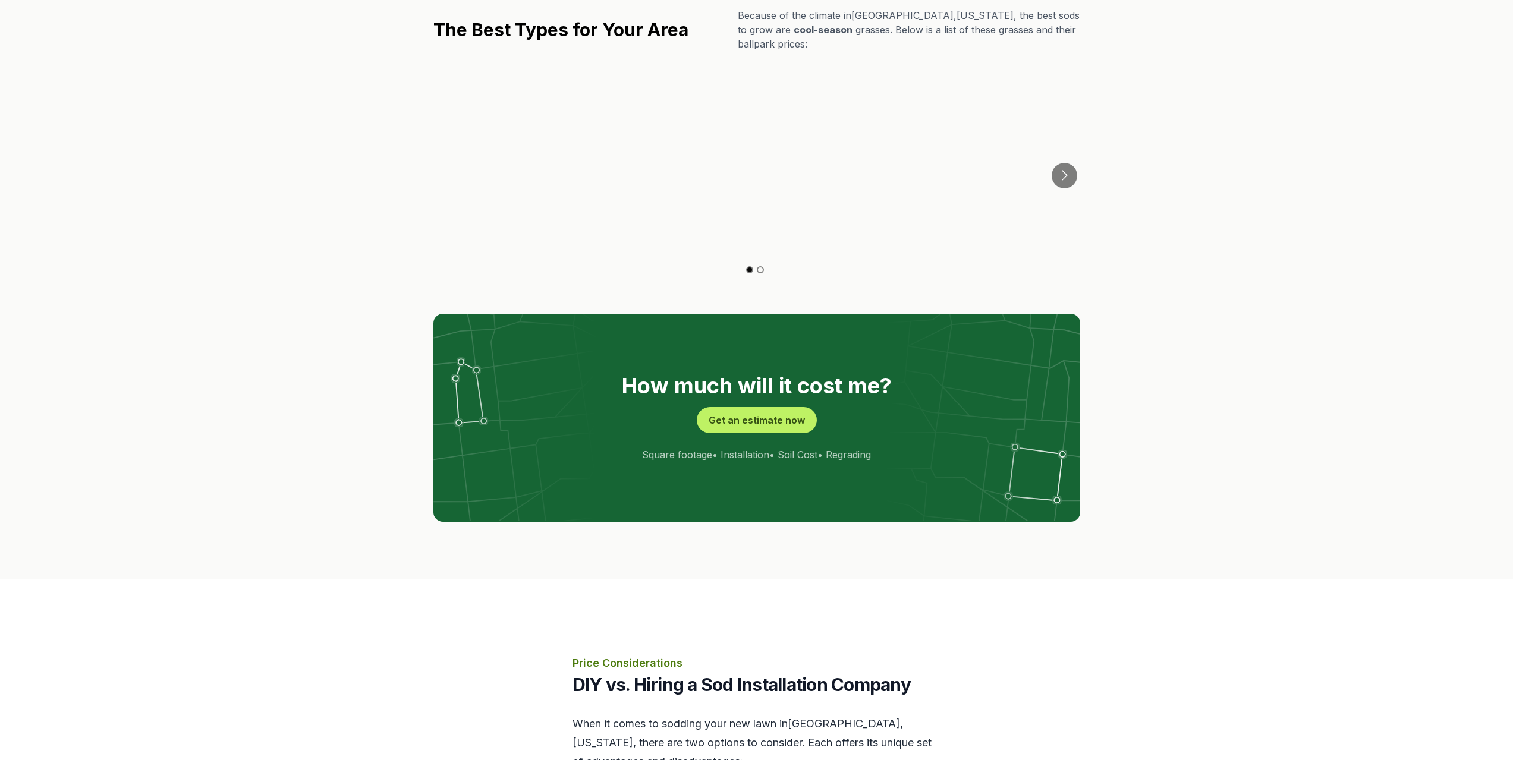
drag, startPoint x: 682, startPoint y: 369, endPoint x: 420, endPoint y: 218, distance: 302.1
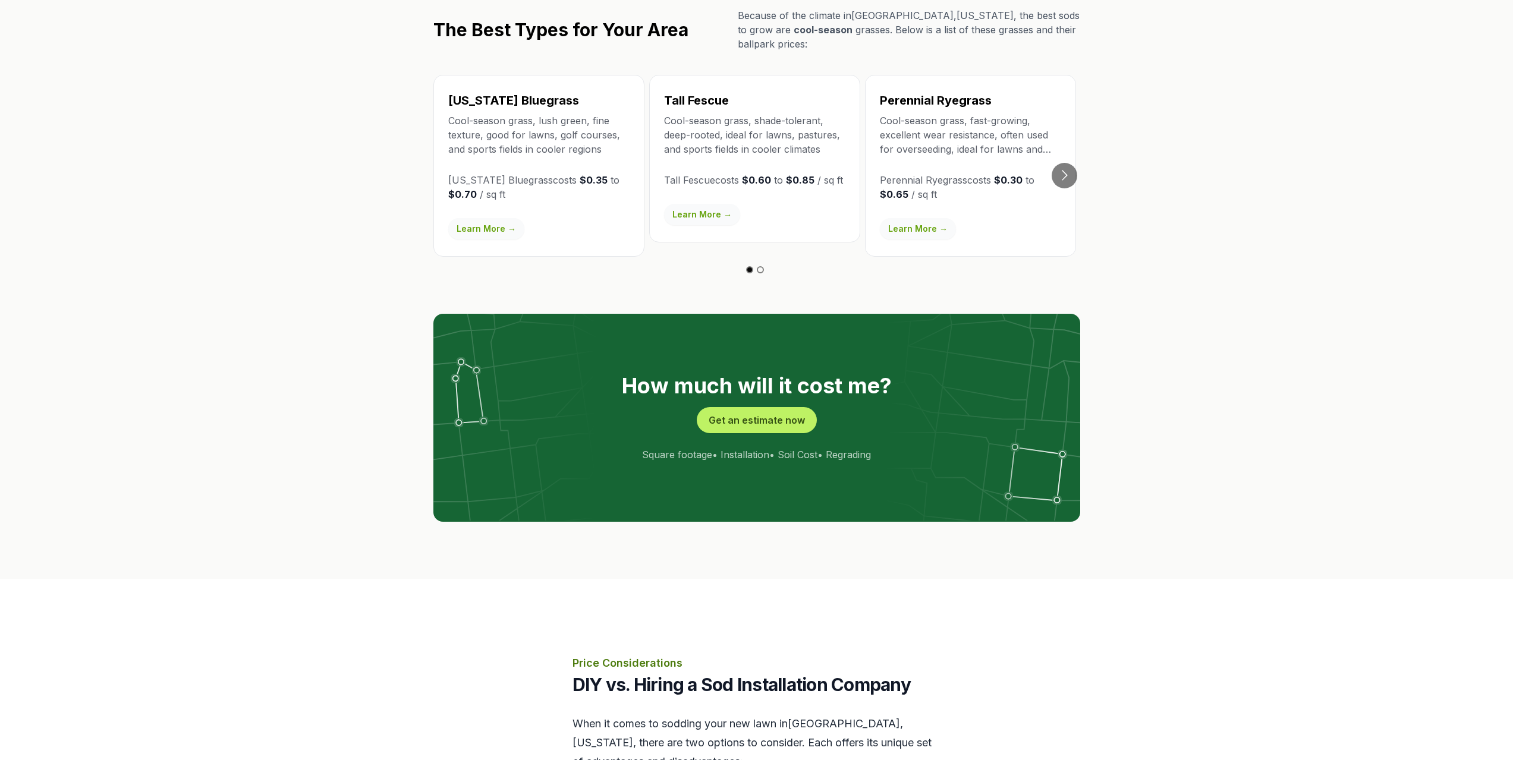
click at [453, 226] on div "The Best Types for Your Area Because of the climate in [GEOGRAPHIC_DATA] , [US_…" at bounding box center [756, 265] width 685 height 514
drag, startPoint x: 420, startPoint y: 218, endPoint x: 588, endPoint y: 1, distance: 274.3
click at [427, 202] on div "The Best Types for Your Area Because of the climate in [GEOGRAPHIC_DATA] , [US_…" at bounding box center [756, 265] width 685 height 514
